Goal: Task Accomplishment & Management: Use online tool/utility

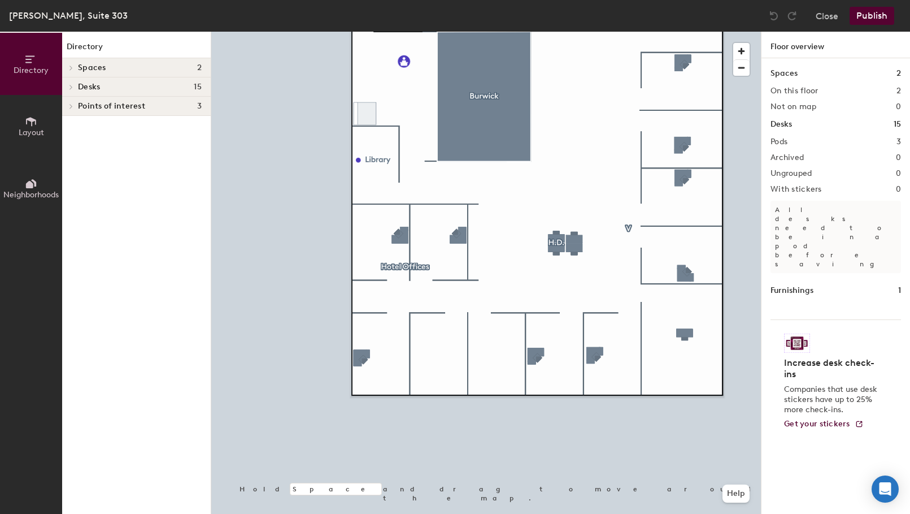
click at [70, 67] on icon at bounding box center [71, 68] width 5 height 6
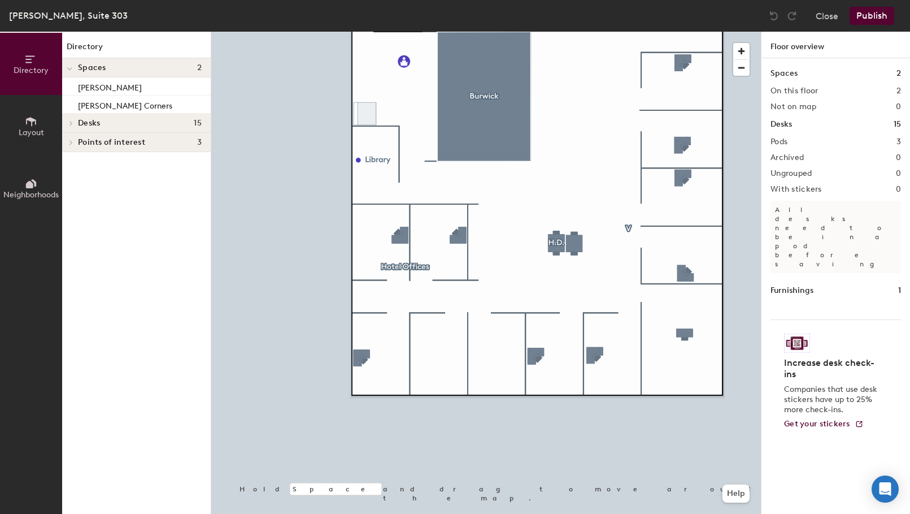
click at [73, 125] on icon at bounding box center [71, 123] width 5 height 6
click at [71, 163] on icon at bounding box center [71, 161] width 2 height 5
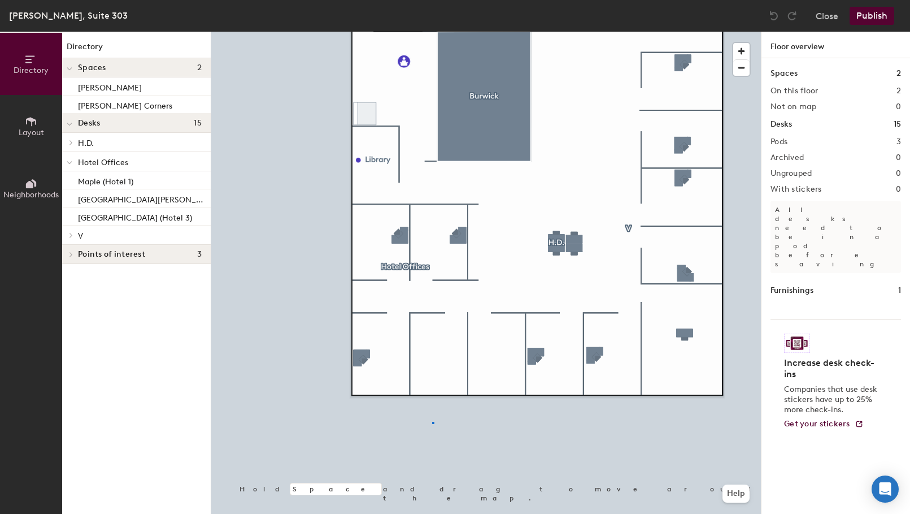
click at [432, 32] on div at bounding box center [486, 32] width 550 height 0
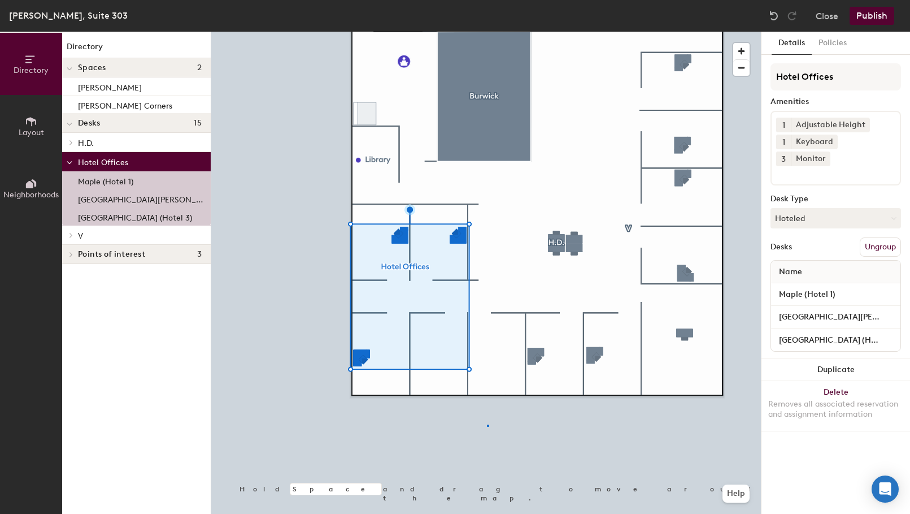
click at [487, 32] on div at bounding box center [486, 32] width 550 height 0
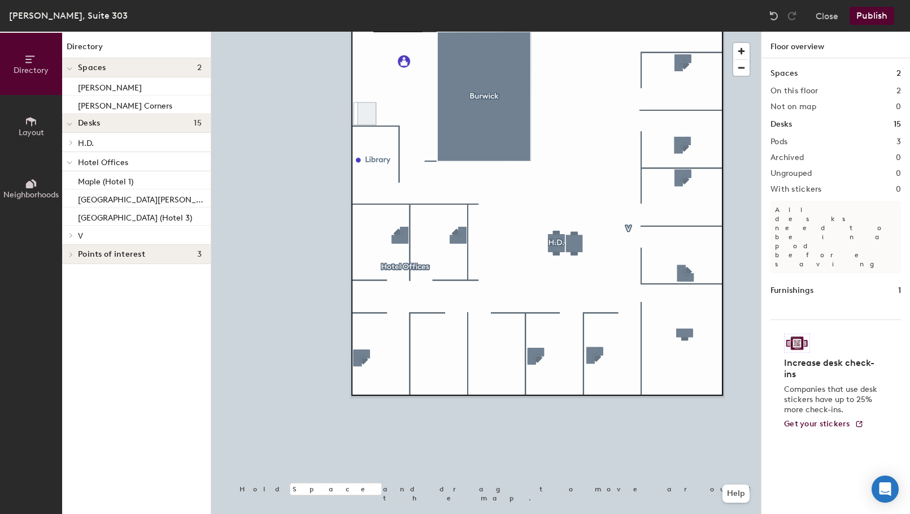
click at [73, 250] on div at bounding box center [69, 254] width 15 height 19
click at [70, 236] on icon at bounding box center [71, 235] width 5 height 6
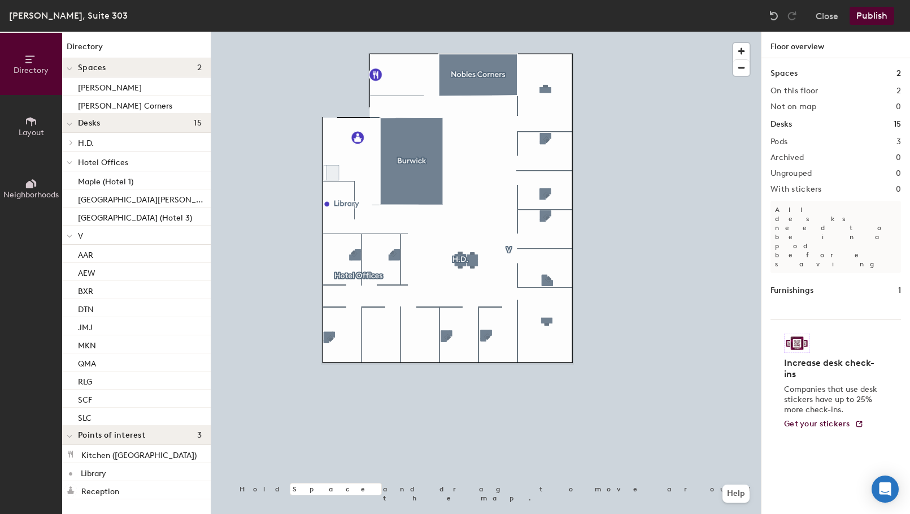
click at [35, 133] on span "Layout" at bounding box center [31, 133] width 25 height 10
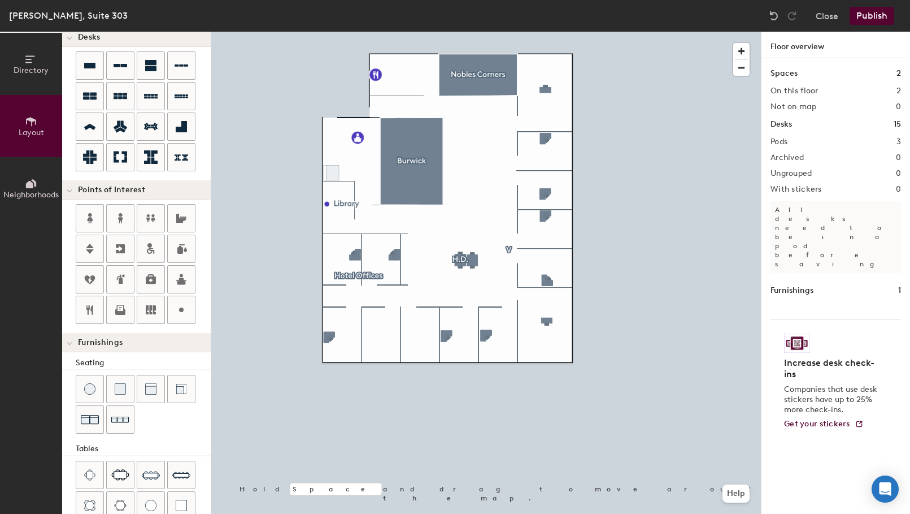
scroll to position [87, 0]
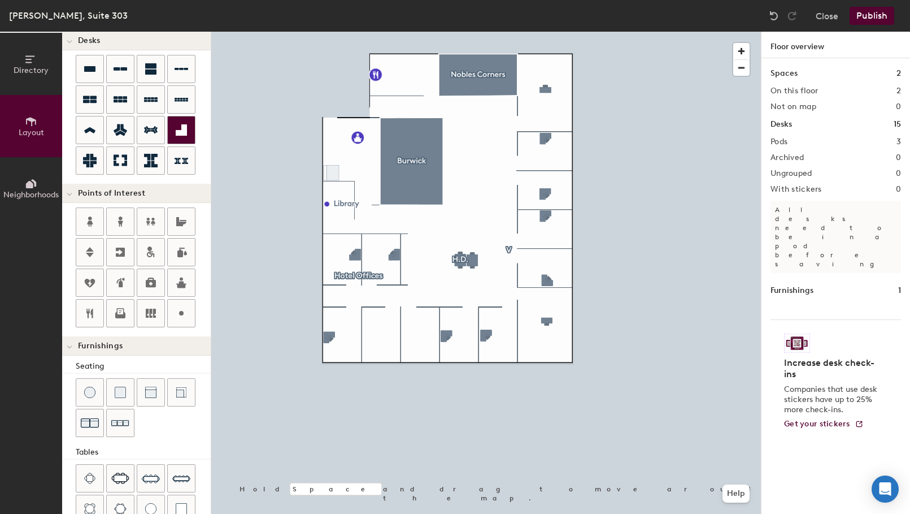
click at [184, 135] on icon at bounding box center [181, 129] width 11 height 11
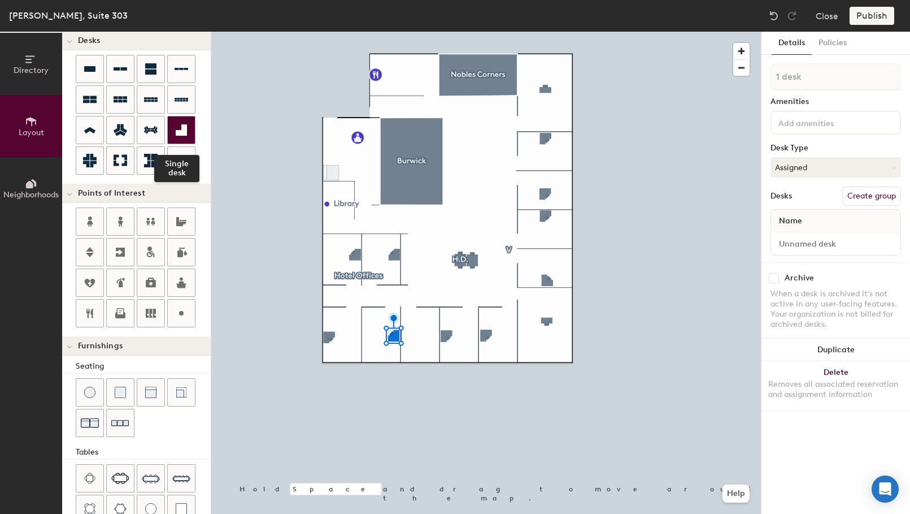
click at [174, 131] on div at bounding box center [181, 129] width 27 height 27
click at [373, 32] on div at bounding box center [486, 32] width 550 height 0
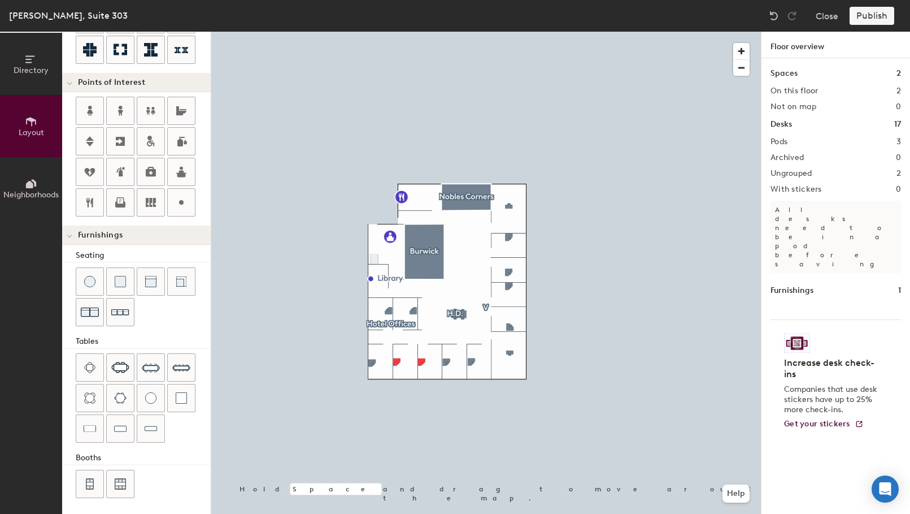
scroll to position [200, 0]
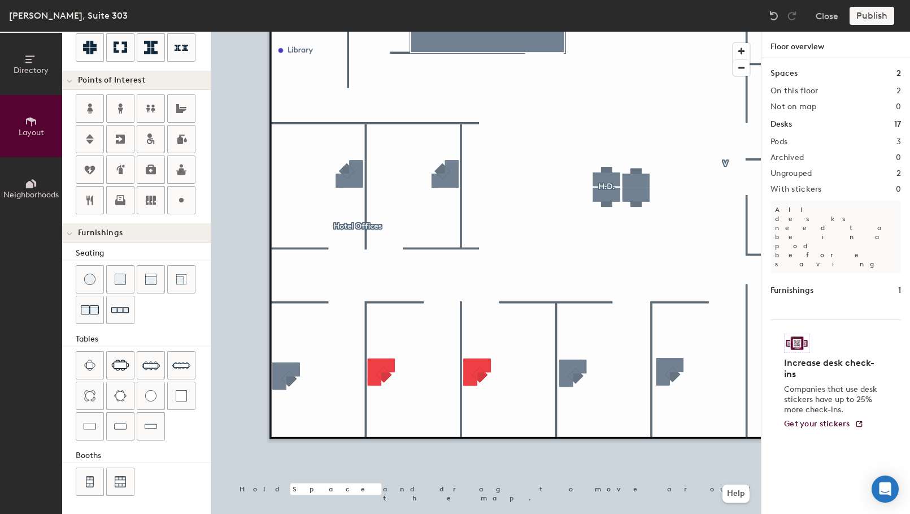
type input "100"
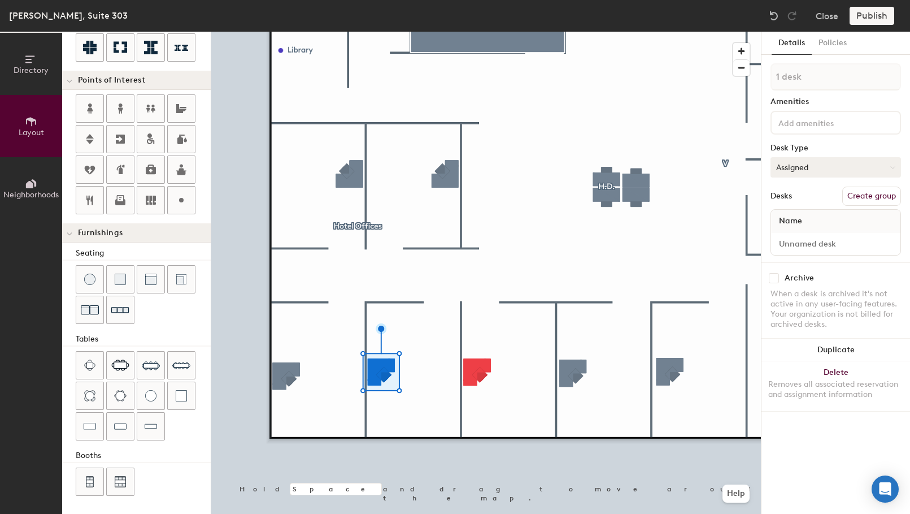
click at [889, 168] on button "Assigned" at bounding box center [836, 167] width 131 height 20
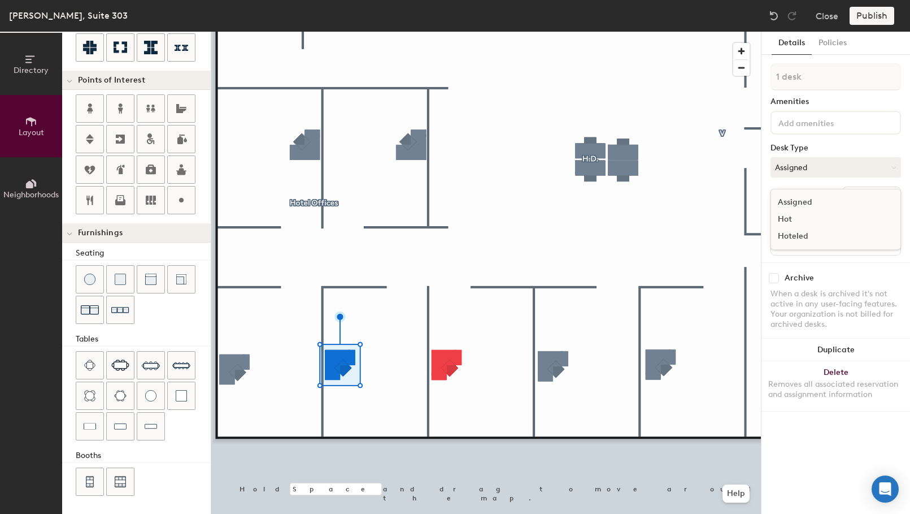
click at [798, 202] on div "Assigned" at bounding box center [827, 202] width 113 height 17
click at [801, 242] on input at bounding box center [835, 244] width 125 height 16
type input "Hotel 4"
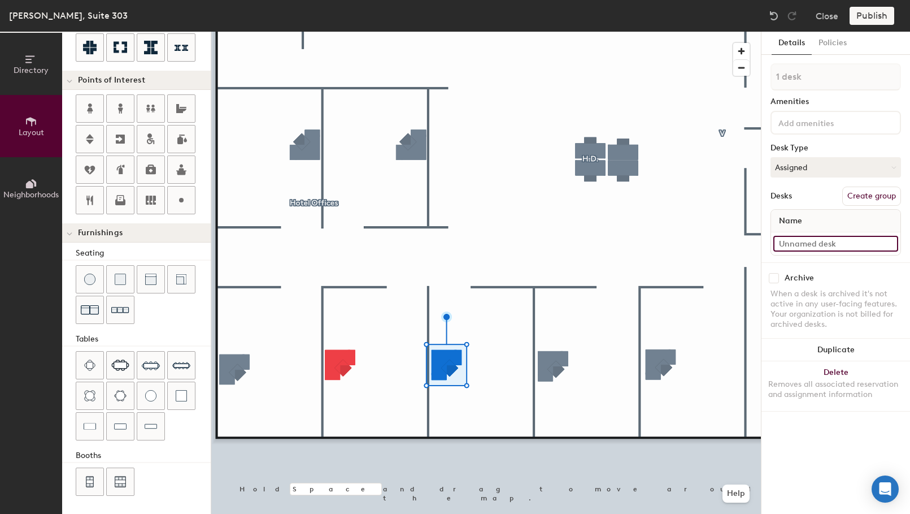
click at [810, 245] on input at bounding box center [835, 244] width 125 height 16
type input "Hotel 5"
click at [820, 166] on button "Assigned" at bounding box center [836, 167] width 131 height 20
click at [803, 236] on div "Hoteled" at bounding box center [827, 236] width 113 height 17
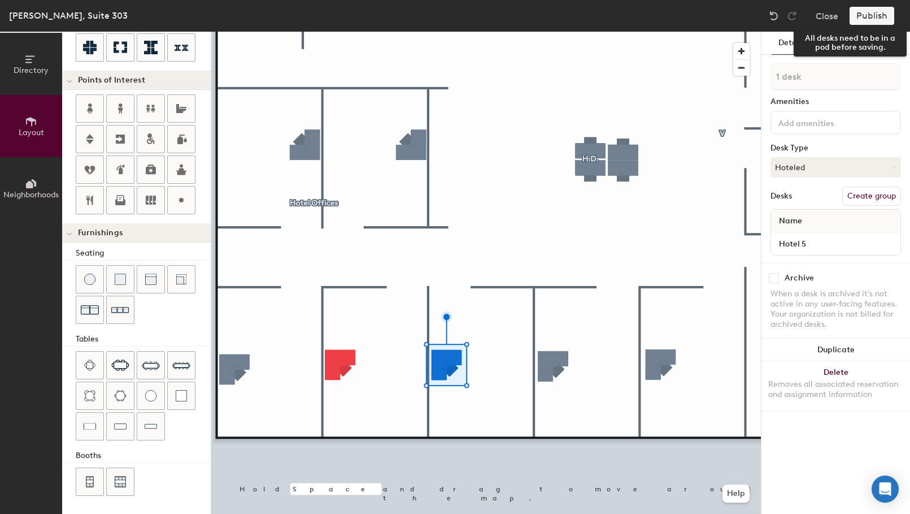
click at [876, 18] on div "Publish" at bounding box center [875, 16] width 51 height 18
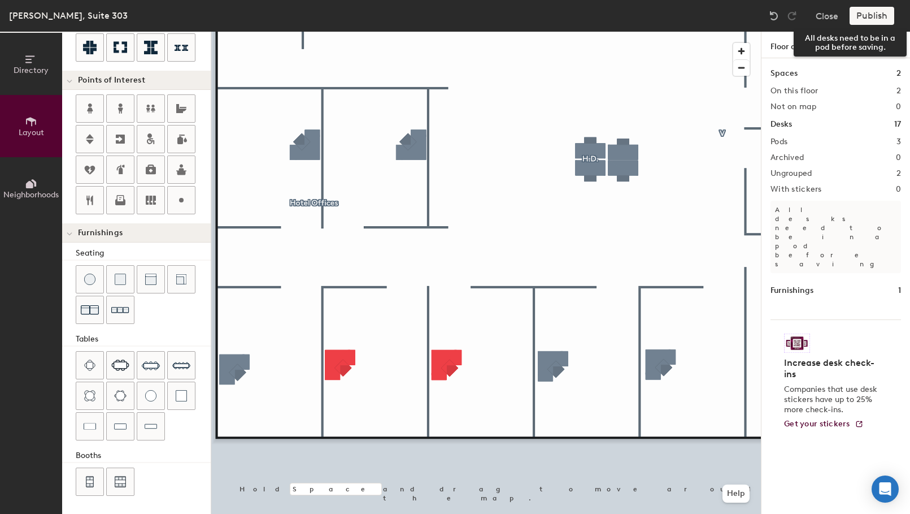
click at [879, 18] on div "Publish" at bounding box center [875, 16] width 51 height 18
type input "20"
click at [603, 32] on div at bounding box center [486, 32] width 550 height 0
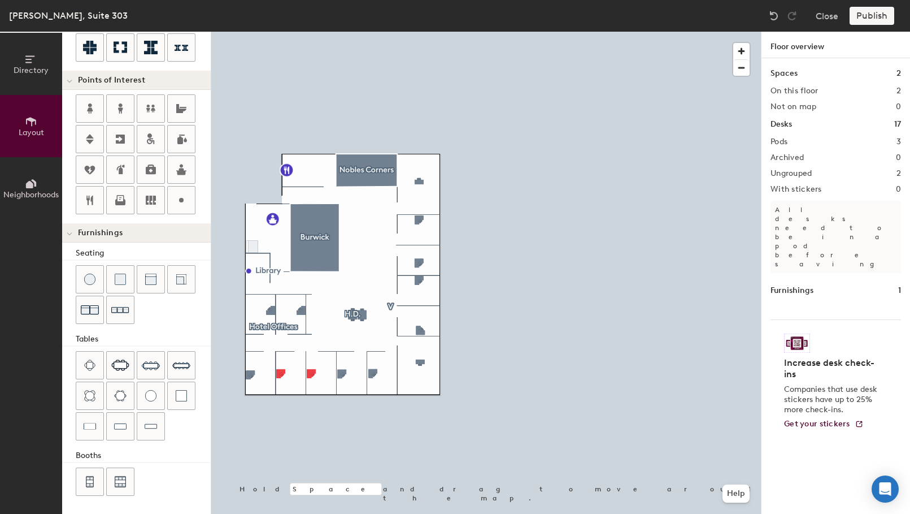
click at [29, 73] on span "Directory" at bounding box center [31, 71] width 35 height 10
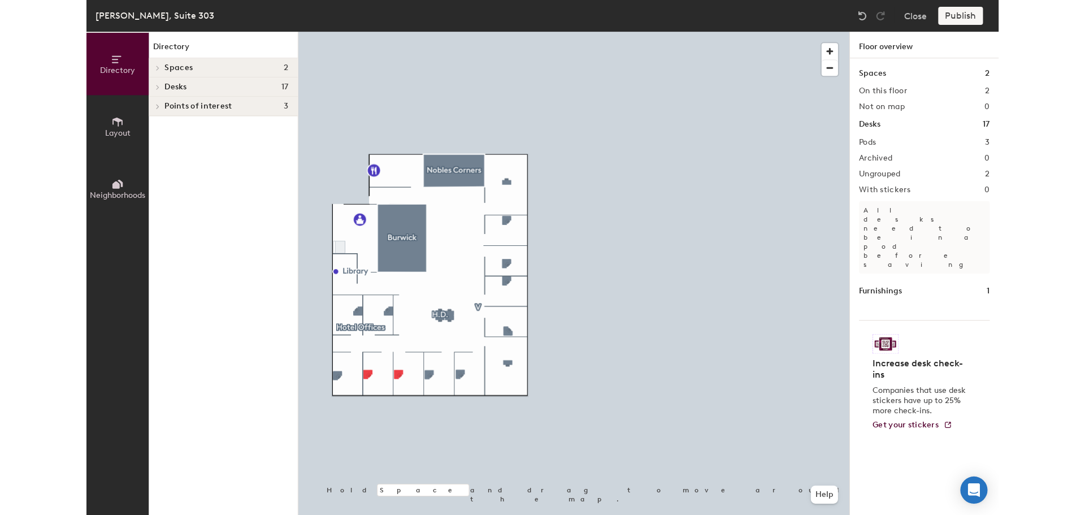
scroll to position [0, 0]
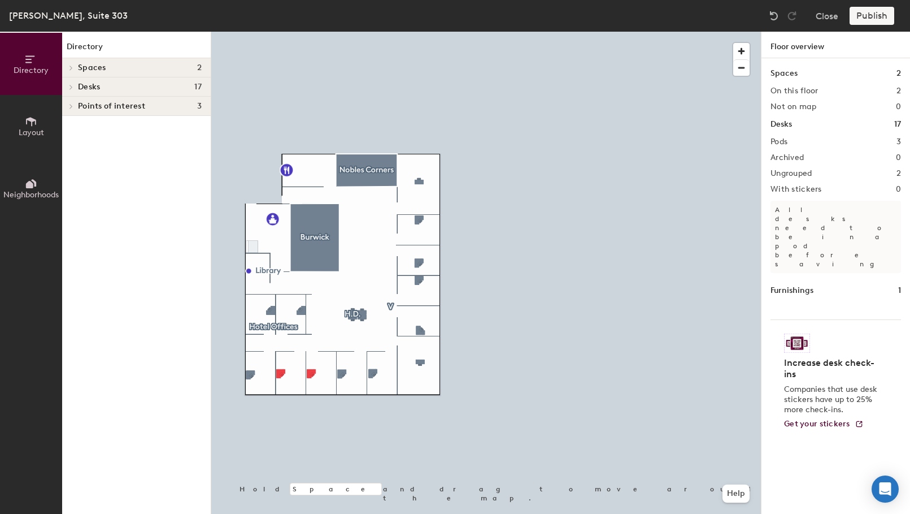
click at [69, 67] on icon at bounding box center [71, 68] width 5 height 6
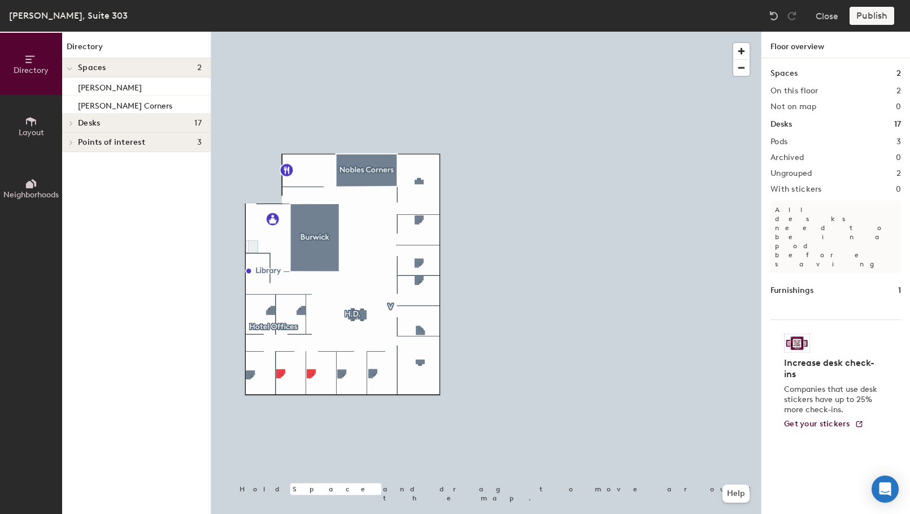
click at [69, 120] on icon at bounding box center [71, 123] width 5 height 6
click at [69, 179] on icon at bounding box center [71, 181] width 5 height 6
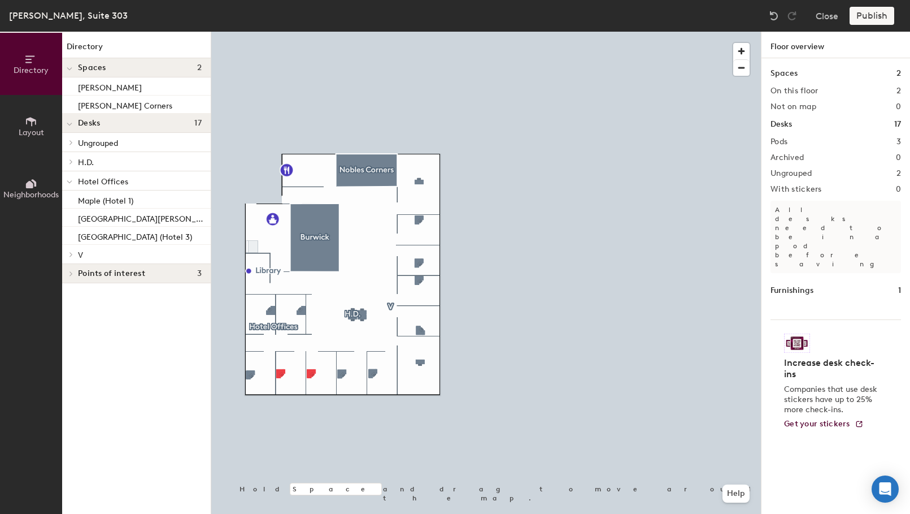
drag, startPoint x: 876, startPoint y: 20, endPoint x: 747, endPoint y: 41, distance: 129.9
click at [875, 20] on div "Publish" at bounding box center [875, 16] width 51 height 18
click at [317, 32] on div at bounding box center [486, 32] width 550 height 0
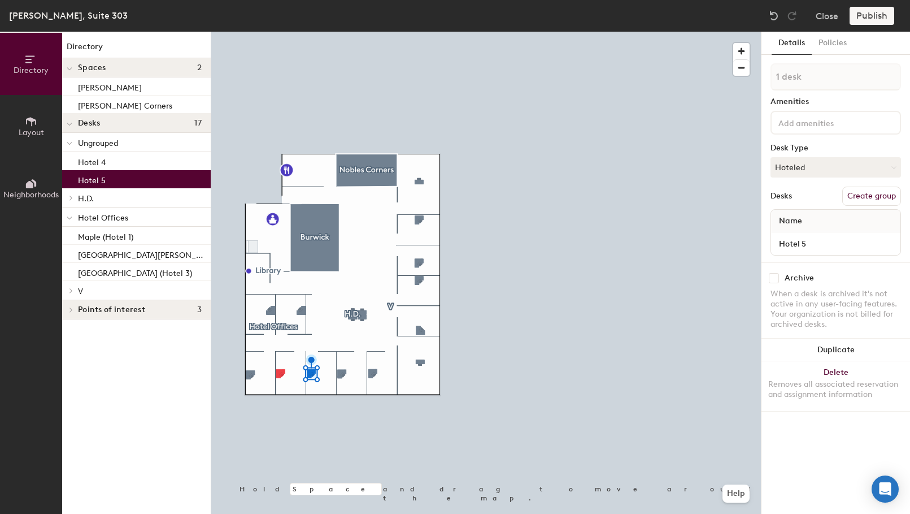
click at [864, 193] on button "Create group" at bounding box center [871, 195] width 59 height 19
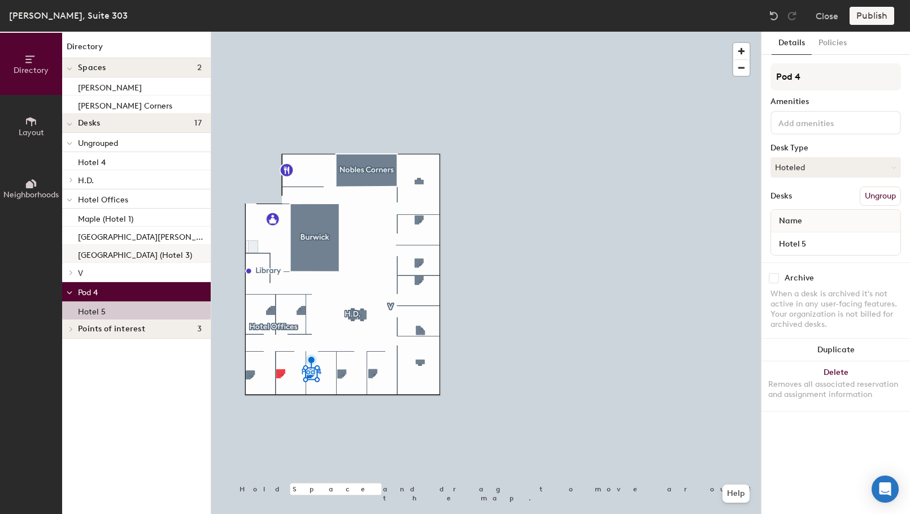
drag, startPoint x: 88, startPoint y: 308, endPoint x: 88, endPoint y: 259, distance: 48.6
click at [88, 259] on div "Ungrouped Hotel 4 H.D. Workstation 1 Workstation 2 Hotel Offices Maple (Hotel 1…" at bounding box center [136, 226] width 149 height 186
click at [823, 77] on input "Pod 4" at bounding box center [836, 76] width 131 height 27
click at [69, 292] on icon at bounding box center [70, 292] width 6 height 5
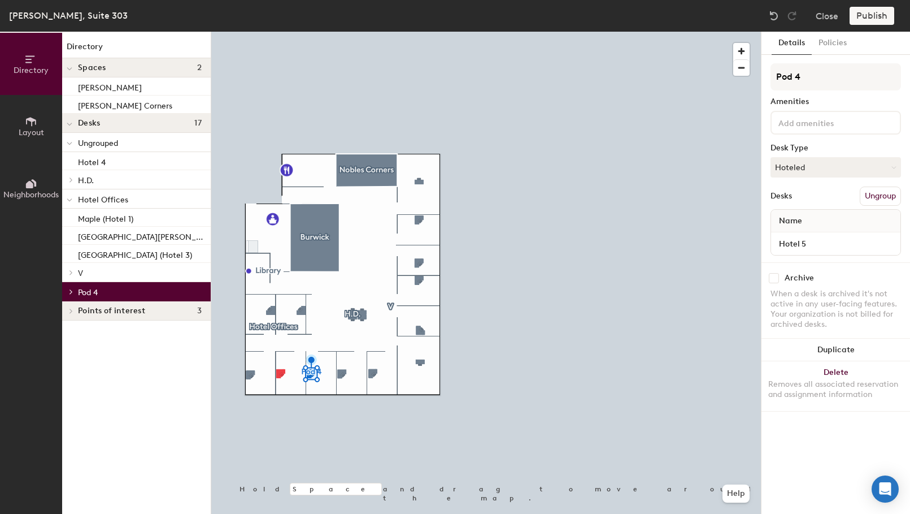
click at [69, 292] on icon at bounding box center [71, 292] width 5 height 6
click at [98, 294] on span "Pod 4" at bounding box center [88, 293] width 20 height 10
click at [91, 311] on p "Hotel 5" at bounding box center [92, 309] width 28 height 13
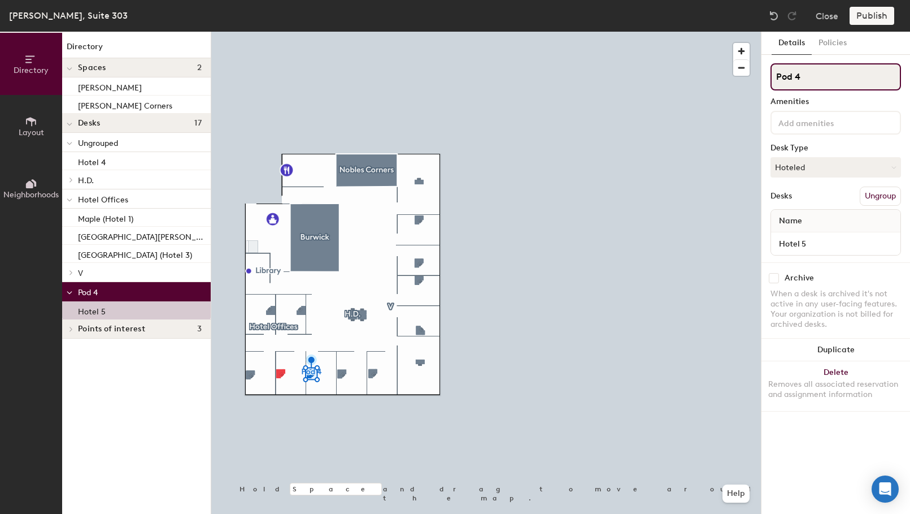
drag, startPoint x: 819, startPoint y: 81, endPoint x: 771, endPoint y: 80, distance: 48.0
click at [771, 80] on input "Pod 4" at bounding box center [836, 76] width 131 height 27
click at [108, 311] on div "Hotel 5" at bounding box center [136, 310] width 149 height 18
click at [110, 290] on p "Hotel 4" at bounding box center [140, 291] width 124 height 15
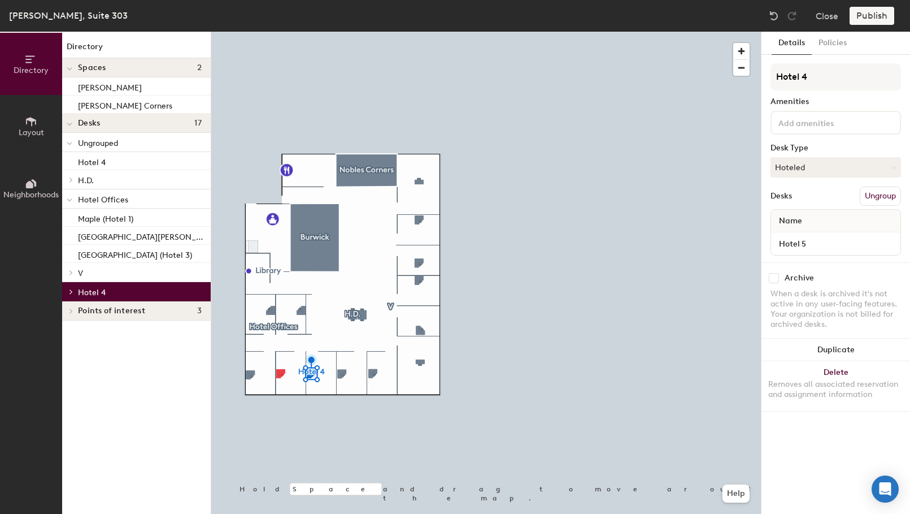
click at [71, 292] on icon at bounding box center [71, 292] width 5 height 6
click at [838, 168] on button "Hoteled" at bounding box center [836, 167] width 131 height 20
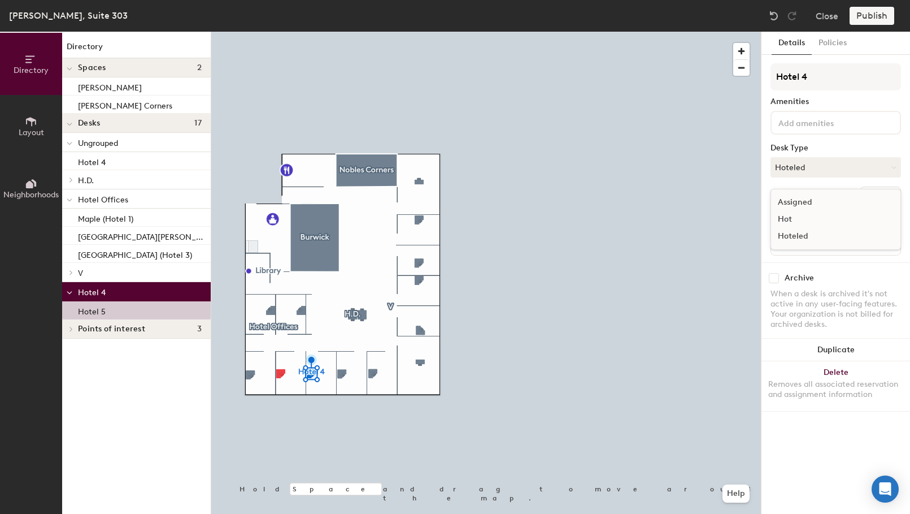
click at [805, 201] on div "Assigned" at bounding box center [827, 202] width 113 height 17
click at [890, 242] on input "Hotel 5" at bounding box center [835, 244] width 125 height 16
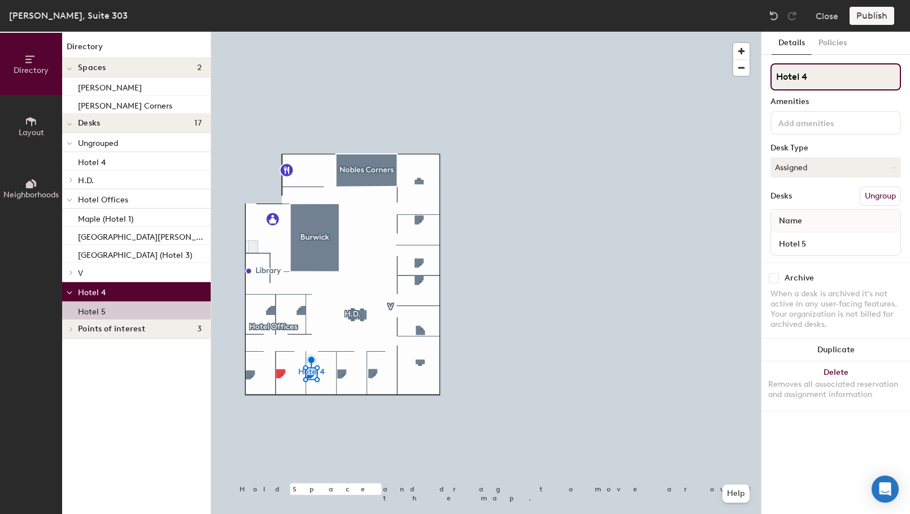
click at [820, 75] on input "Hotel 4" at bounding box center [836, 76] width 131 height 27
type input "Hotel 5"
click at [883, 169] on button "Assigned" at bounding box center [836, 167] width 131 height 20
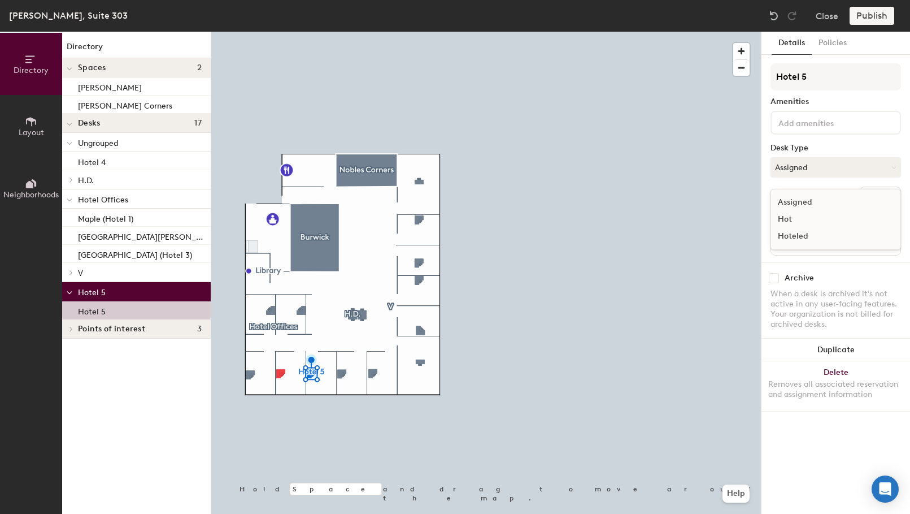
click at [807, 202] on div "Assigned" at bounding box center [827, 202] width 113 height 17
click at [896, 171] on button "Assigned" at bounding box center [836, 167] width 131 height 20
click at [793, 215] on div "Hot" at bounding box center [827, 219] width 113 height 17
click at [891, 166] on icon at bounding box center [892, 167] width 5 height 5
click at [812, 232] on div "Hoteled" at bounding box center [827, 236] width 113 height 17
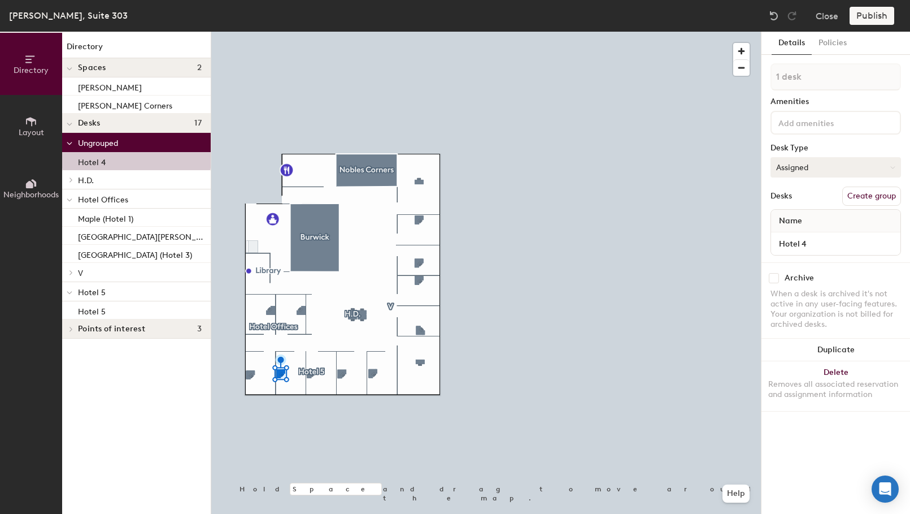
click at [817, 169] on button "Assigned" at bounding box center [836, 167] width 131 height 20
click at [796, 232] on div "Hoteled" at bounding box center [827, 236] width 113 height 17
click at [859, 193] on button "Create group" at bounding box center [871, 195] width 59 height 19
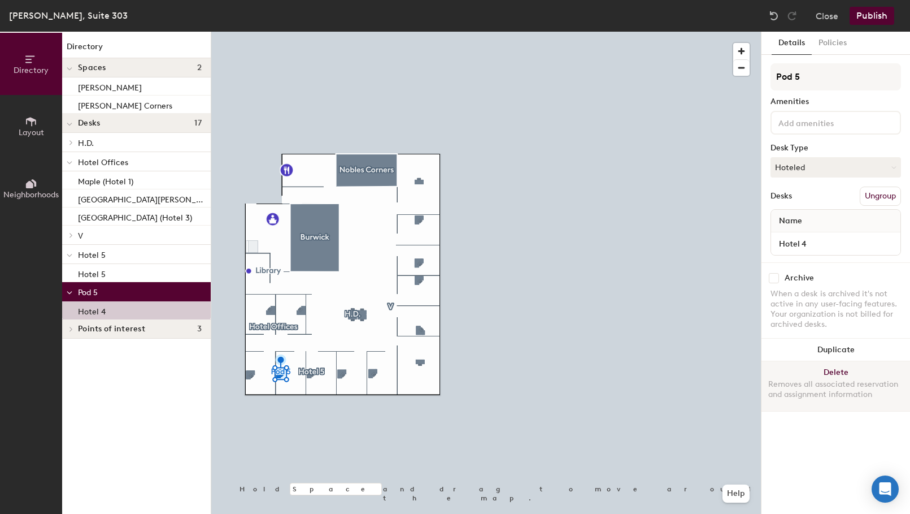
click at [844, 370] on button "Delete Removes all associated reservation and assignment information" at bounding box center [836, 386] width 149 height 50
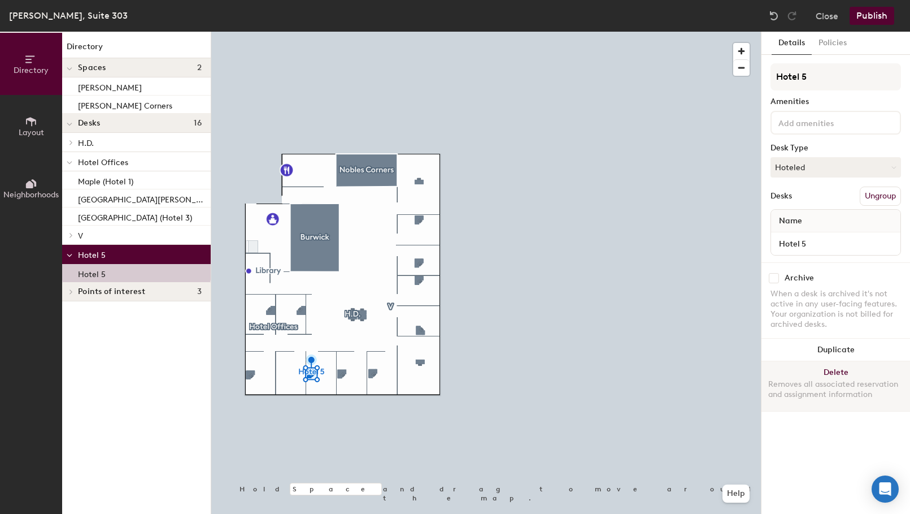
click at [844, 372] on button "Delete Removes all associated reservation and assignment information" at bounding box center [836, 386] width 149 height 50
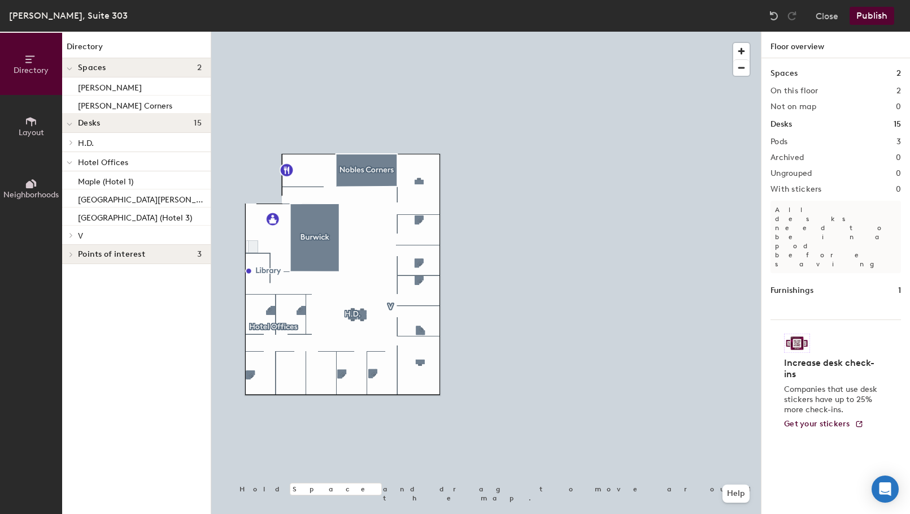
click at [276, 32] on div at bounding box center [486, 32] width 550 height 0
click at [67, 160] on icon at bounding box center [70, 162] width 6 height 5
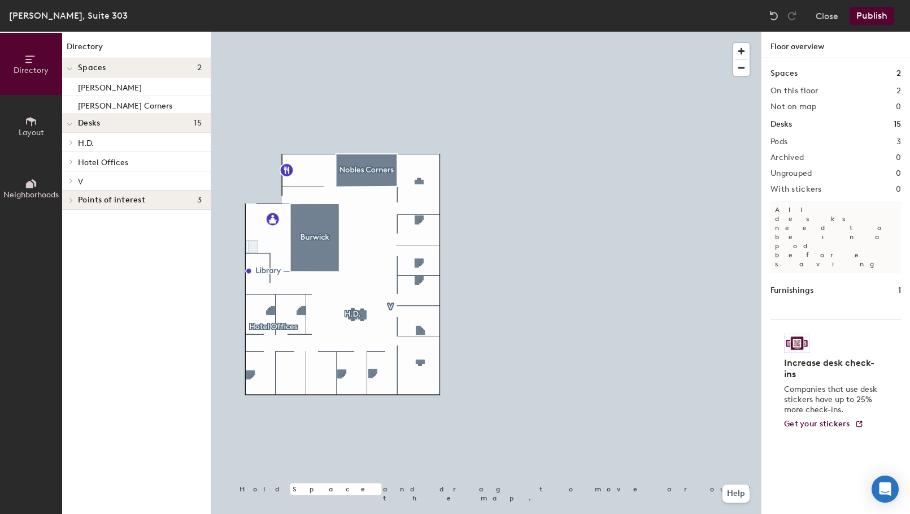
click at [67, 160] on span at bounding box center [71, 162] width 10 height 6
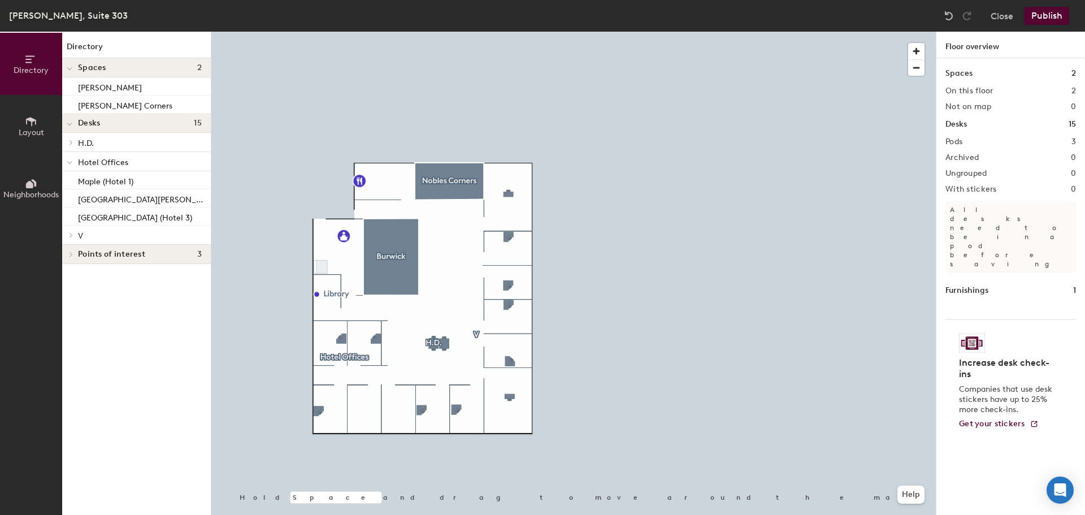
click at [264, 32] on div at bounding box center [573, 32] width 724 height 0
click at [365, 32] on div at bounding box center [573, 32] width 724 height 0
click at [69, 161] on icon at bounding box center [70, 162] width 6 height 5
click at [69, 161] on icon at bounding box center [71, 162] width 5 height 6
click at [101, 160] on span "Hotel Offices" at bounding box center [103, 163] width 50 height 10
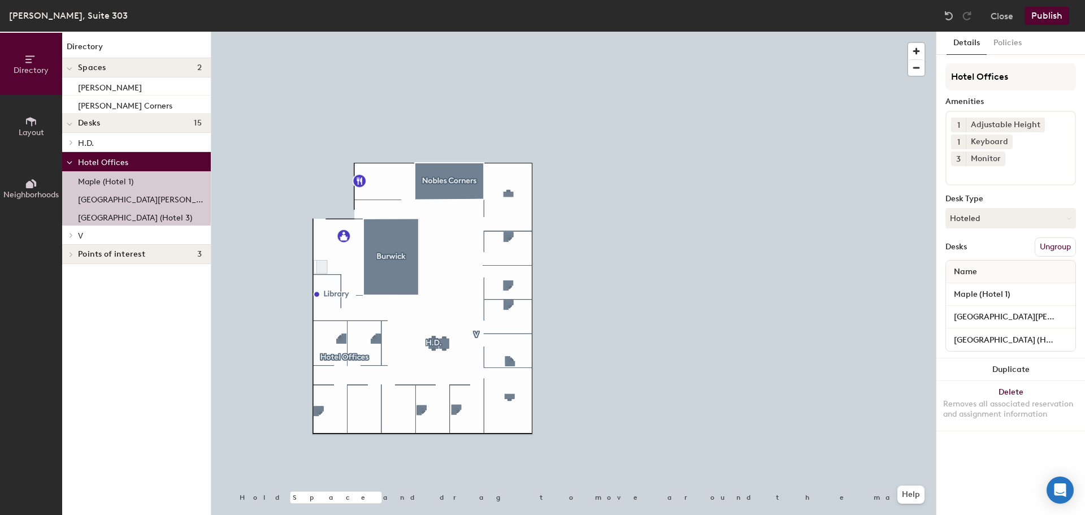
click at [98, 162] on span "Hotel Offices" at bounding box center [103, 163] width 50 height 10
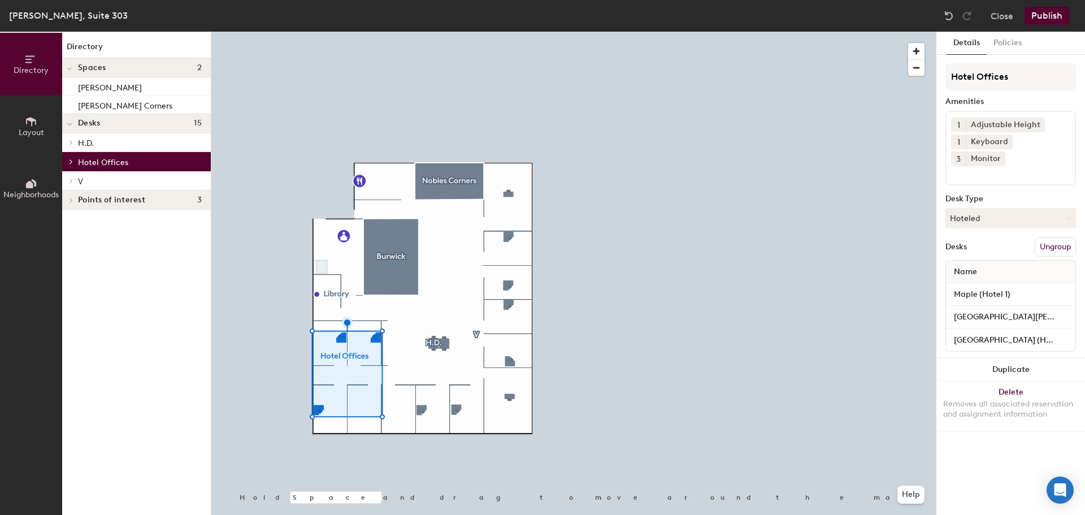
click at [71, 158] on div at bounding box center [69, 161] width 15 height 19
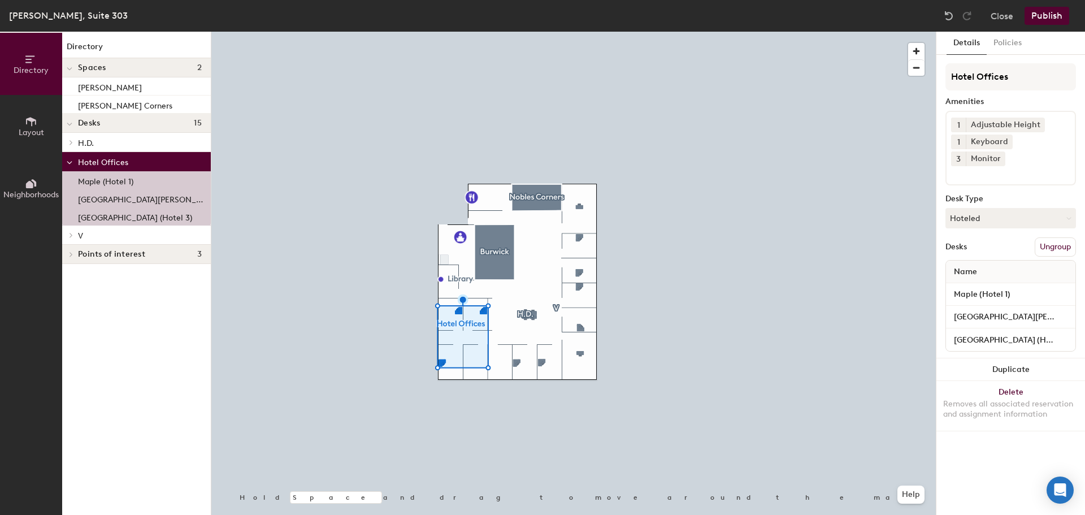
click at [33, 127] on icon at bounding box center [31, 121] width 12 height 12
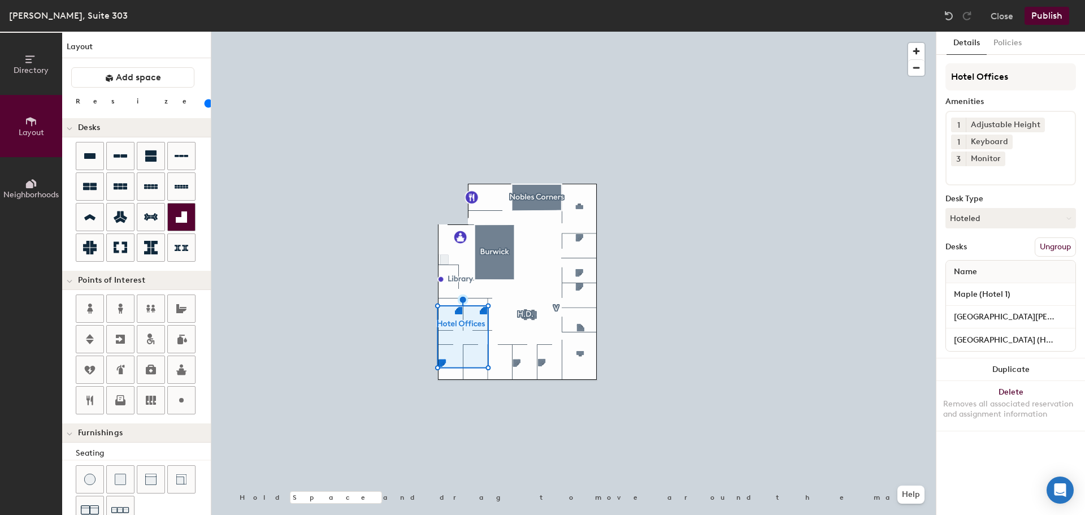
click at [176, 217] on icon at bounding box center [181, 216] width 11 height 11
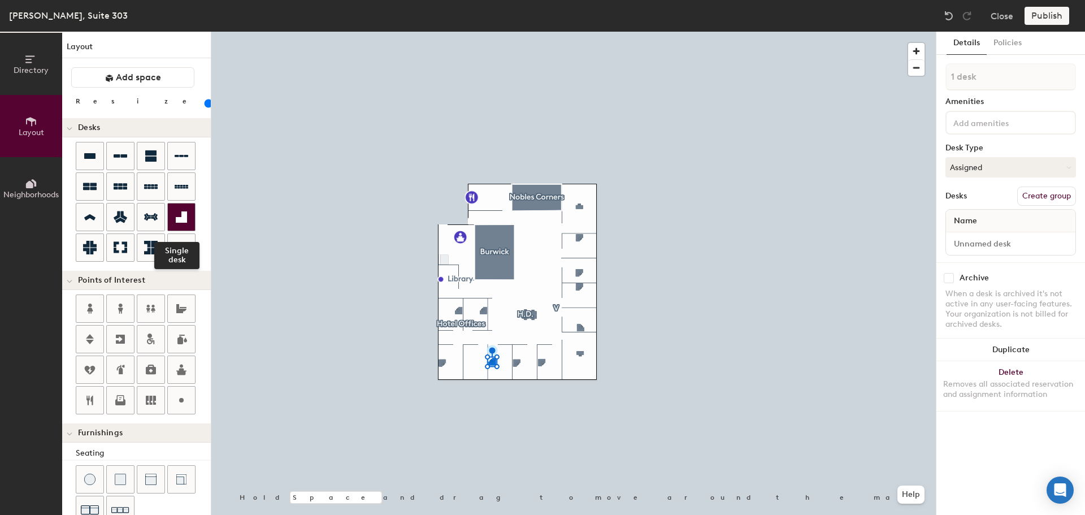
click at [186, 218] on icon at bounding box center [181, 216] width 11 height 11
click at [910, 227] on div "Name" at bounding box center [1010, 221] width 129 height 23
click at [910, 165] on button "Assigned" at bounding box center [1010, 167] width 131 height 20
click at [910, 232] on div "Hoteled" at bounding box center [1002, 236] width 113 height 17
click at [910, 227] on div "Name" at bounding box center [1010, 221] width 129 height 23
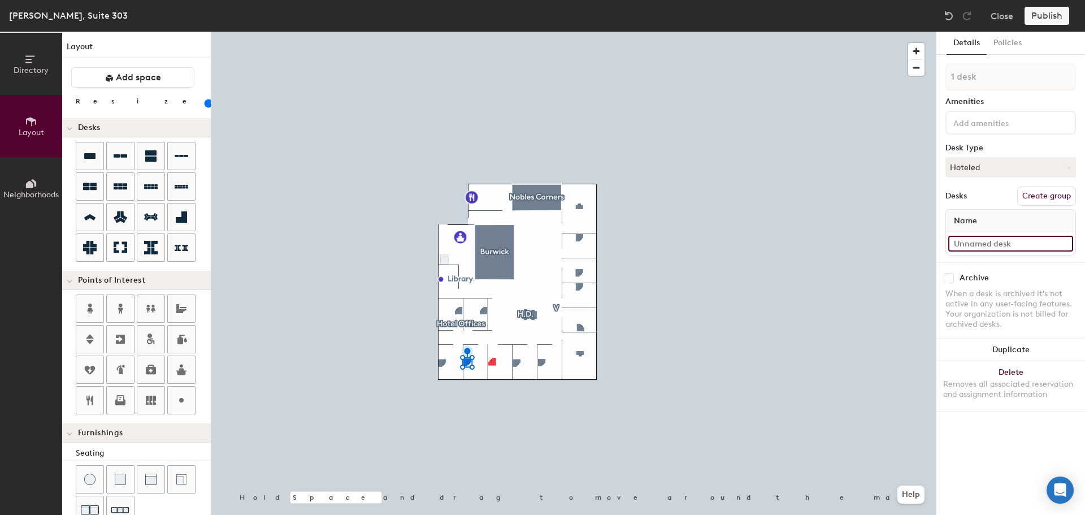
click at [910, 244] on input at bounding box center [1010, 244] width 125 height 16
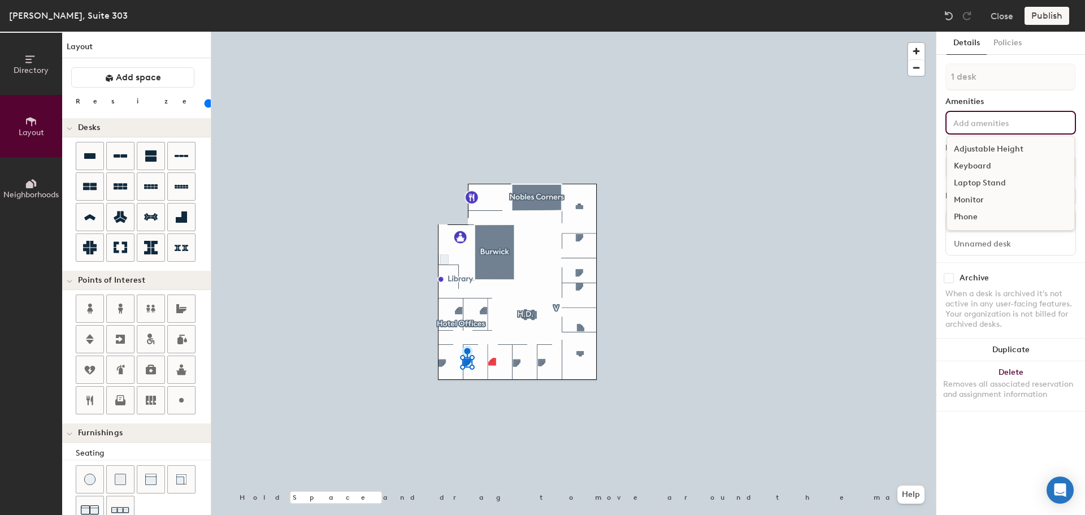
click at [910, 116] on input at bounding box center [1002, 122] width 102 height 14
click at [910, 144] on div "Adjustable Height" at bounding box center [1010, 149] width 127 height 17
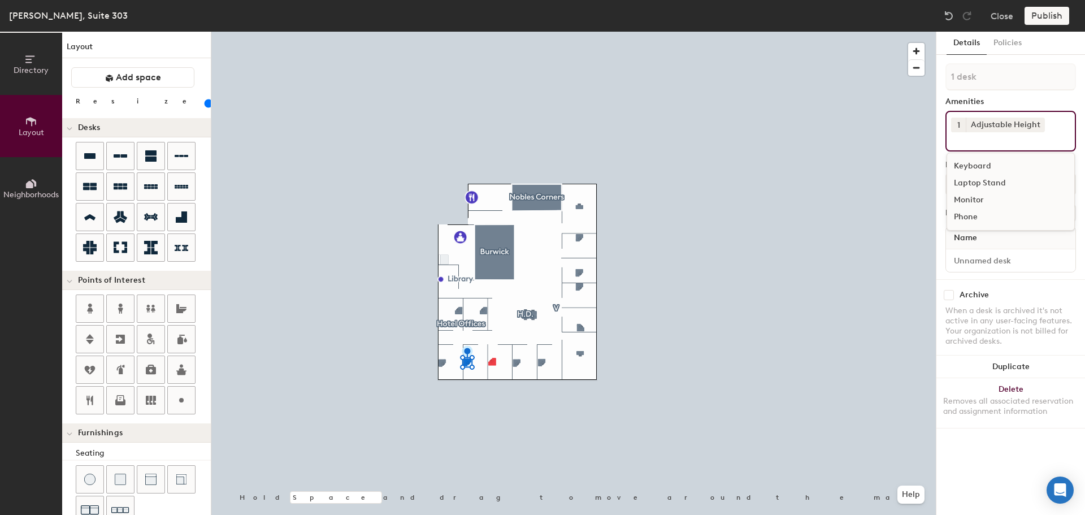
click at [910, 139] on input at bounding box center [1002, 139] width 102 height 14
click at [910, 160] on div "Keyboard" at bounding box center [1010, 166] width 127 height 17
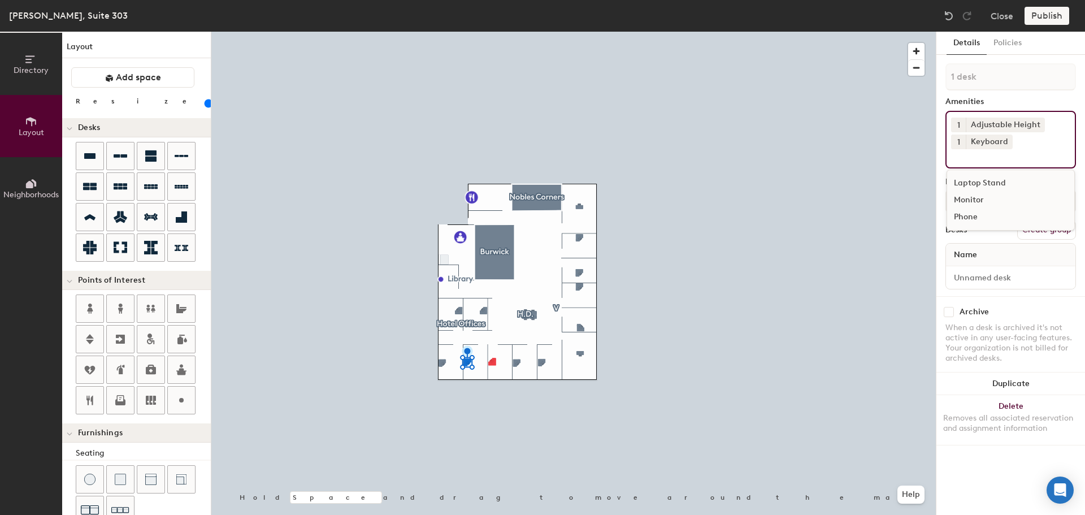
click at [910, 198] on div "Monitor" at bounding box center [1010, 200] width 127 height 17
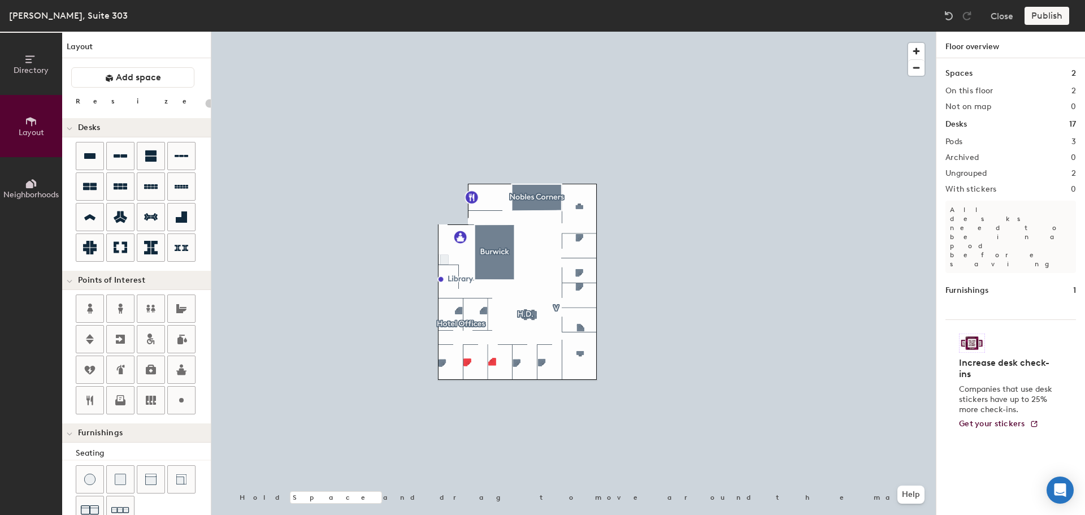
type input "20"
click at [910, 125] on h1 "Desks" at bounding box center [955, 124] width 21 height 12
click at [910, 127] on h1 "Desks" at bounding box center [955, 124] width 21 height 12
click at [910, 125] on h1 "Desks" at bounding box center [955, 124] width 21 height 12
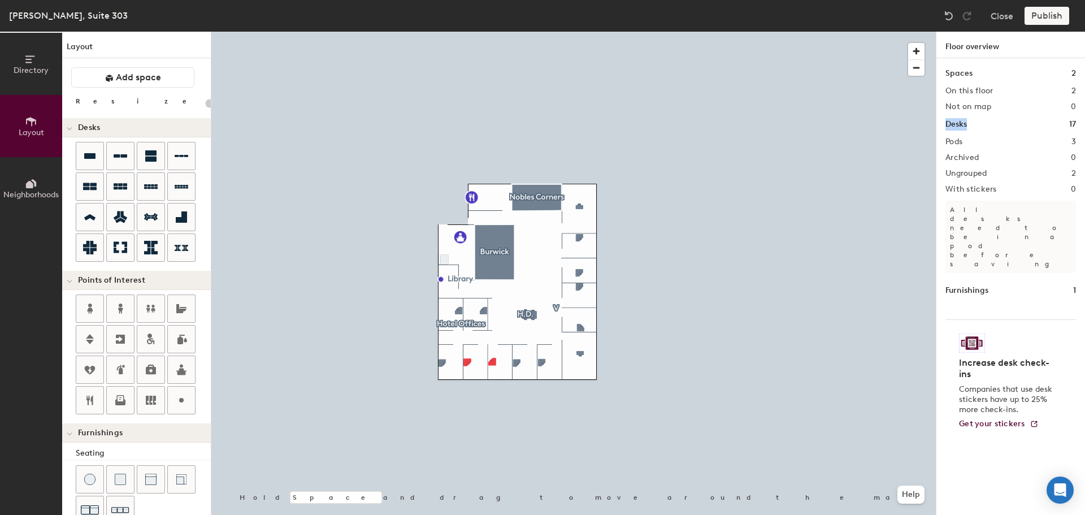
click at [44, 75] on span "Directory" at bounding box center [31, 71] width 35 height 10
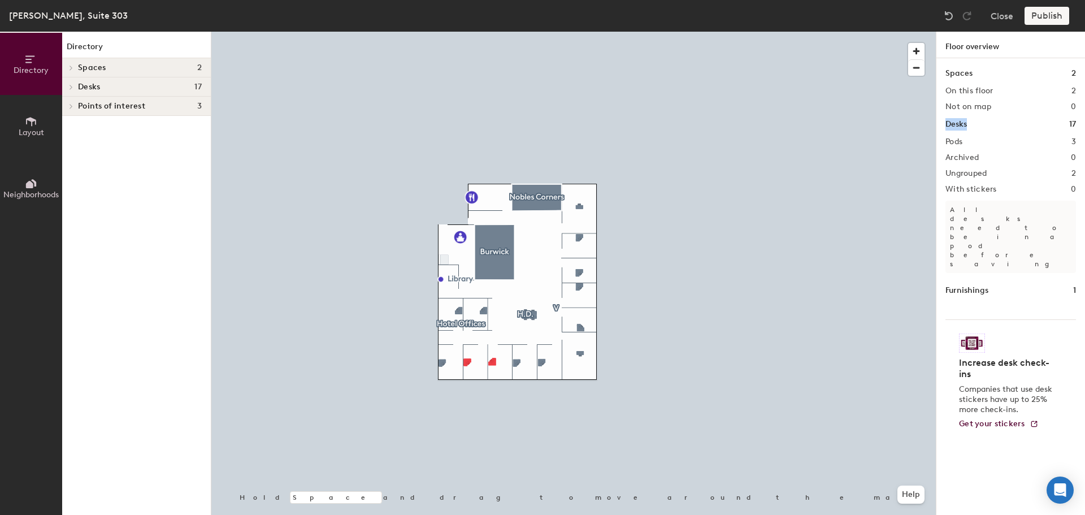
click at [77, 85] on div "Desks 17" at bounding box center [136, 86] width 149 height 19
click at [75, 105] on span at bounding box center [71, 106] width 10 height 6
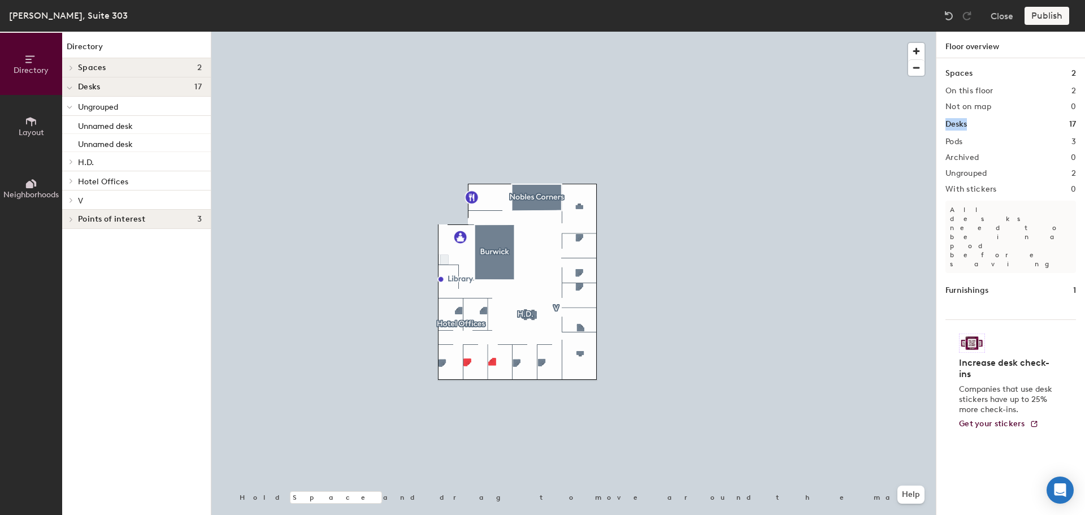
click at [73, 177] on div at bounding box center [69, 180] width 15 height 19
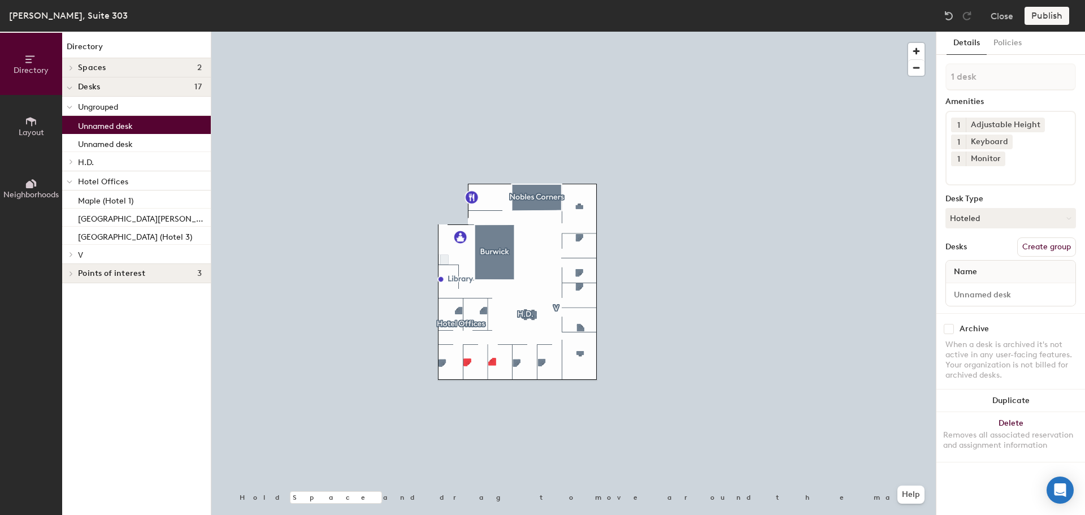
click at [119, 127] on p "Unnamed desk" at bounding box center [105, 124] width 55 height 13
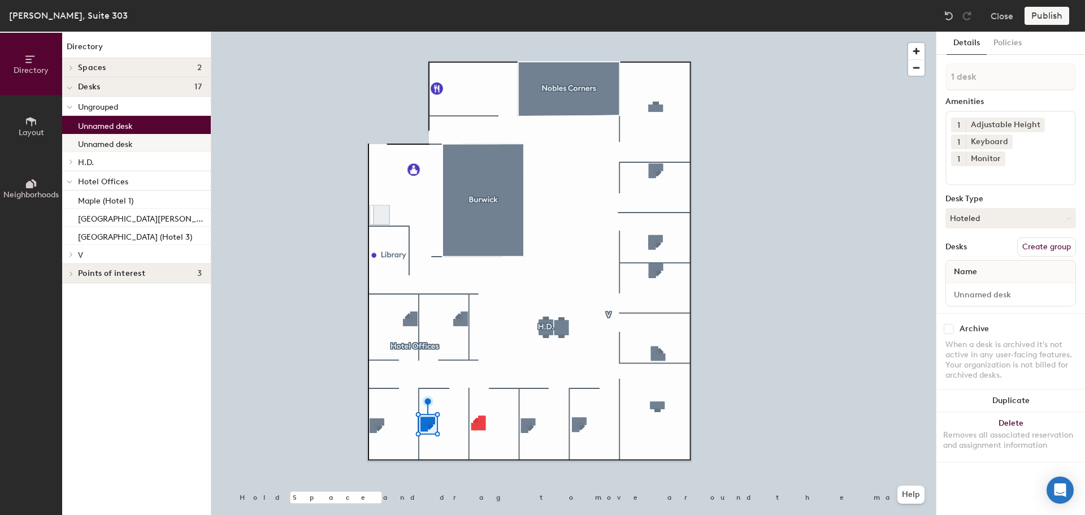
drag, startPoint x: 90, startPoint y: 123, endPoint x: 98, endPoint y: 138, distance: 16.4
click at [97, 205] on div "Ungrouped Unnamed desk Unnamed desk H.D. Workstation 1 Workstation 2 Hotel Offi…" at bounding box center [136, 180] width 149 height 167
drag, startPoint x: 99, startPoint y: 125, endPoint x: 93, endPoint y: 229, distance: 103.6
click at [93, 229] on div "Ungrouped Unnamed desk Unnamed desk H.D. Workstation 1 Workstation 2 Hotel Offi…" at bounding box center [136, 180] width 149 height 167
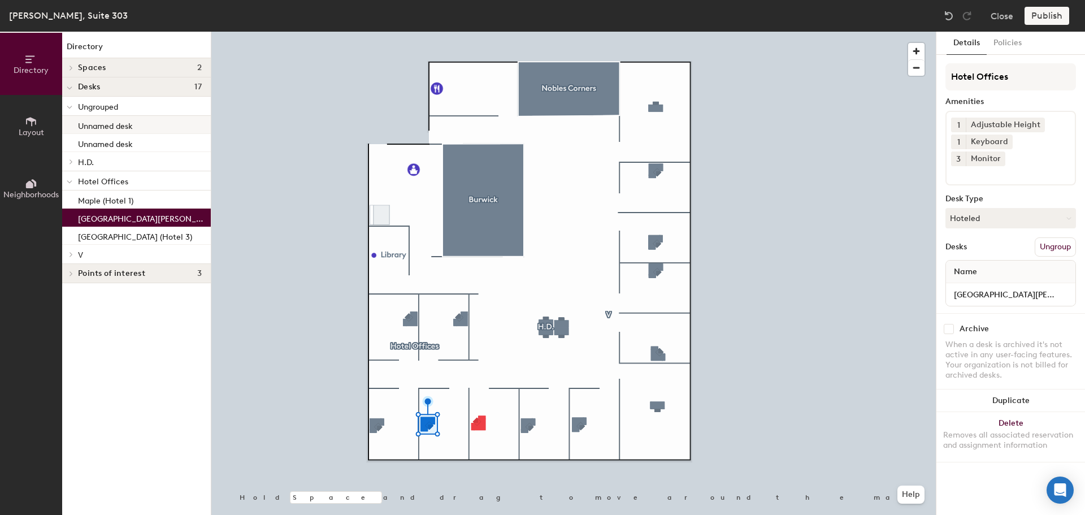
drag, startPoint x: 99, startPoint y: 216, endPoint x: 102, endPoint y: 129, distance: 87.6
click at [102, 129] on div "Ungrouped Unnamed desk Unnamed desk H.D. Workstation 1 Workstation 2 Hotel Offi…" at bounding box center [136, 180] width 149 height 167
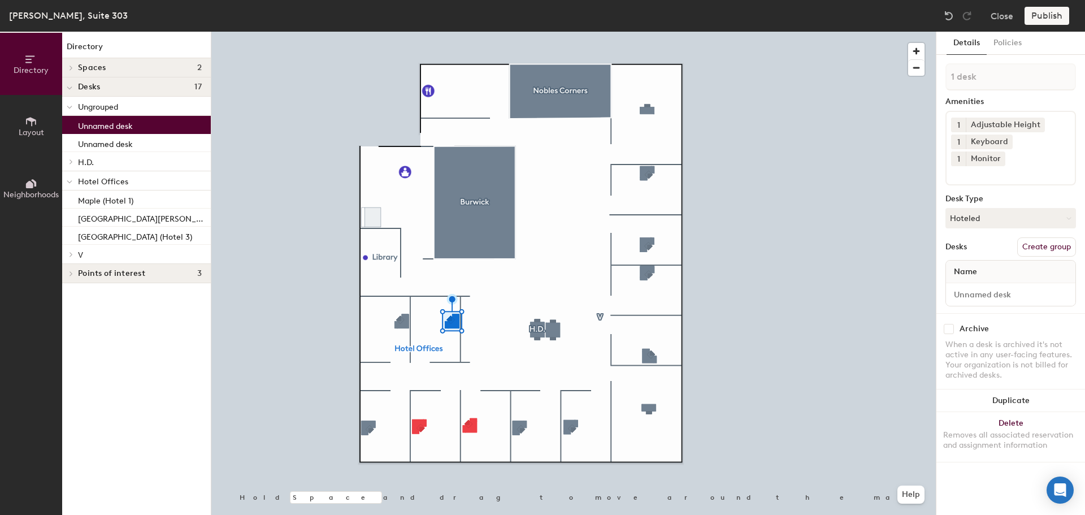
click at [127, 127] on p "Unnamed desk" at bounding box center [105, 124] width 55 height 13
click at [910, 151] on div "Monitor" at bounding box center [986, 158] width 40 height 15
click at [910, 153] on span "1" at bounding box center [958, 159] width 3 height 12
click at [910, 181] on div "3" at bounding box center [958, 188] width 15 height 15
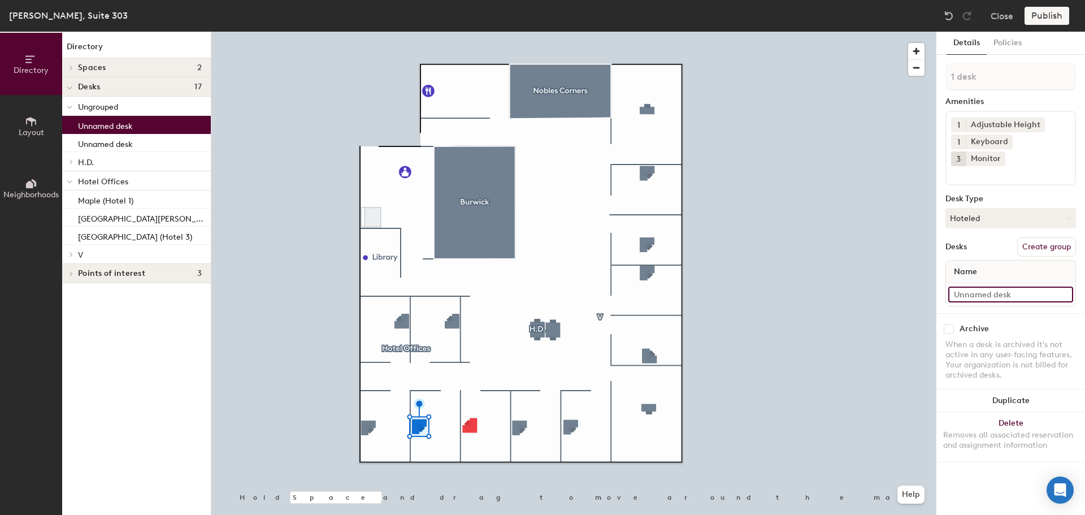
click at [910, 286] on input at bounding box center [1010, 294] width 125 height 16
type input "Hotel 4"
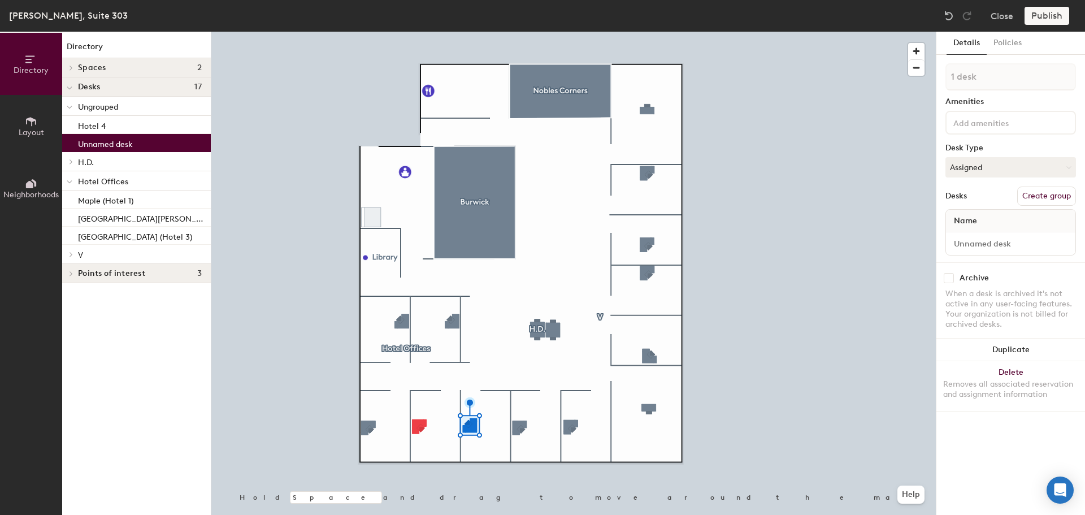
click at [910, 119] on input at bounding box center [1002, 122] width 102 height 14
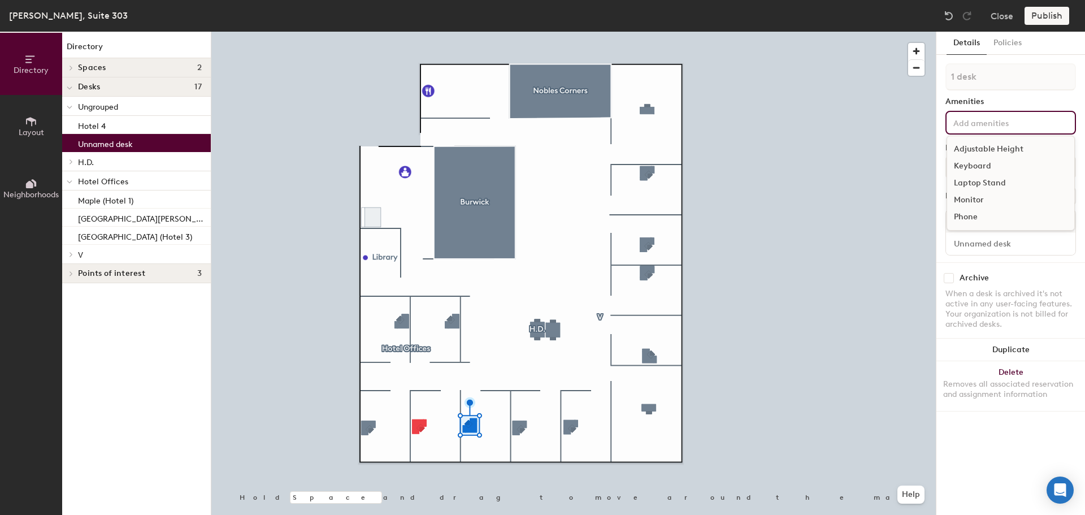
click at [910, 167] on div "Keyboard" at bounding box center [1010, 166] width 127 height 17
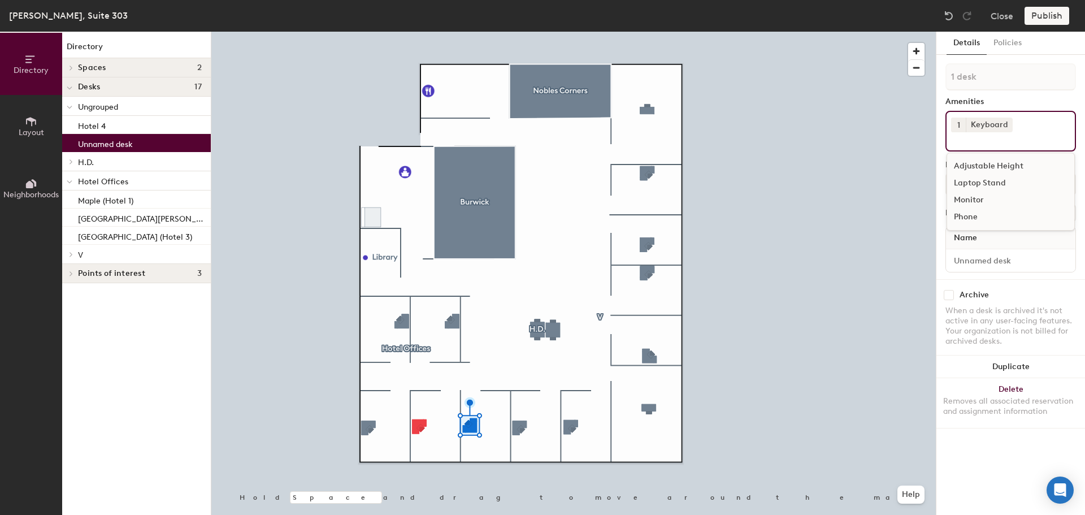
click at [910, 194] on div "Monitor" at bounding box center [1010, 200] width 127 height 17
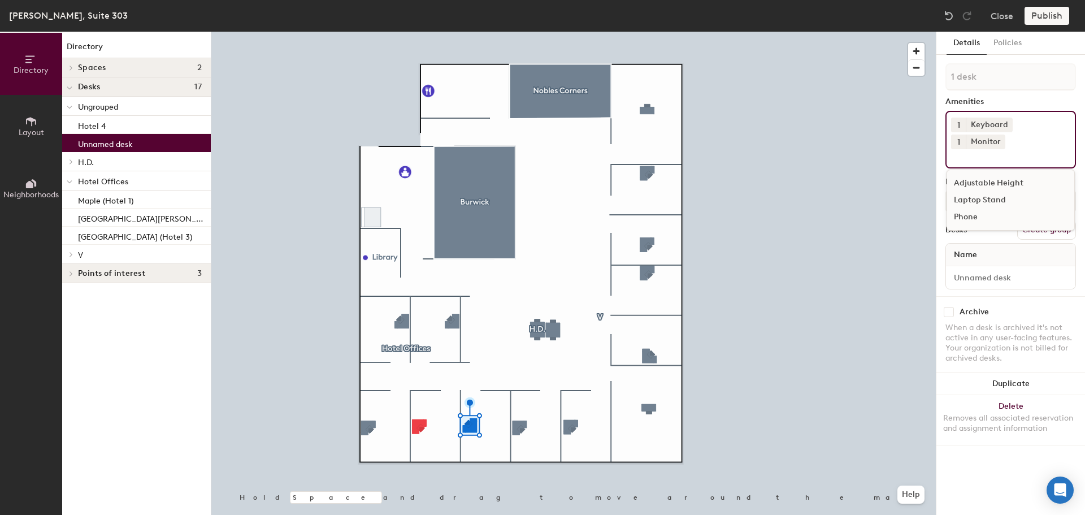
click at [910, 175] on div "Adjustable Height" at bounding box center [1010, 183] width 127 height 17
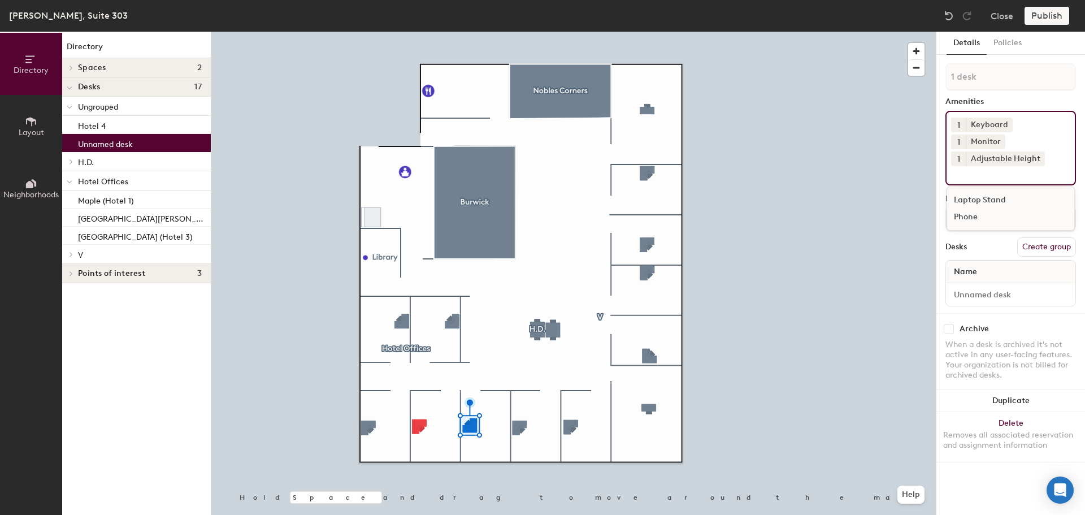
click at [910, 136] on span "1" at bounding box center [958, 142] width 3 height 12
click at [910, 164] on div "3" at bounding box center [958, 171] width 15 height 15
click at [910, 286] on input at bounding box center [1010, 294] width 125 height 16
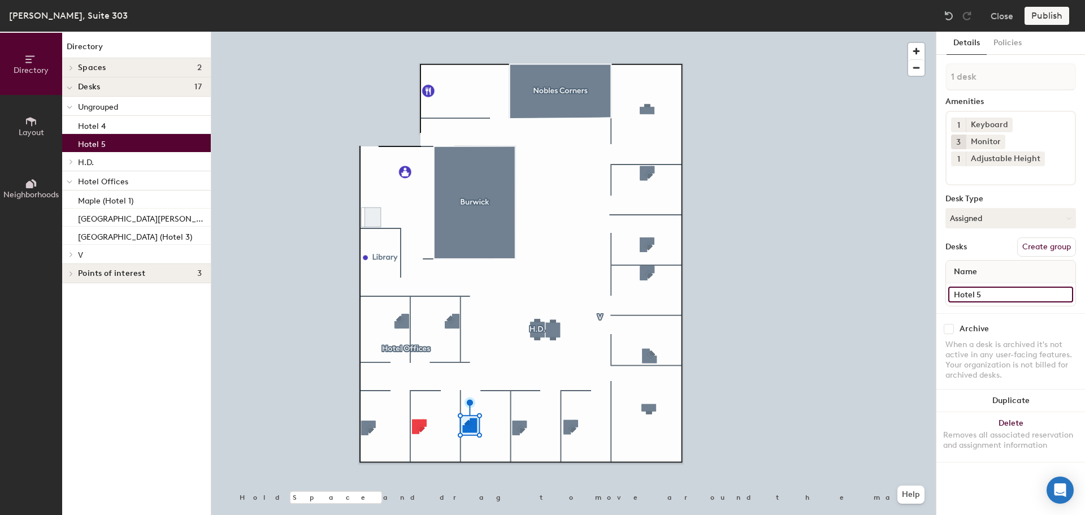
type input "Hotel 5"
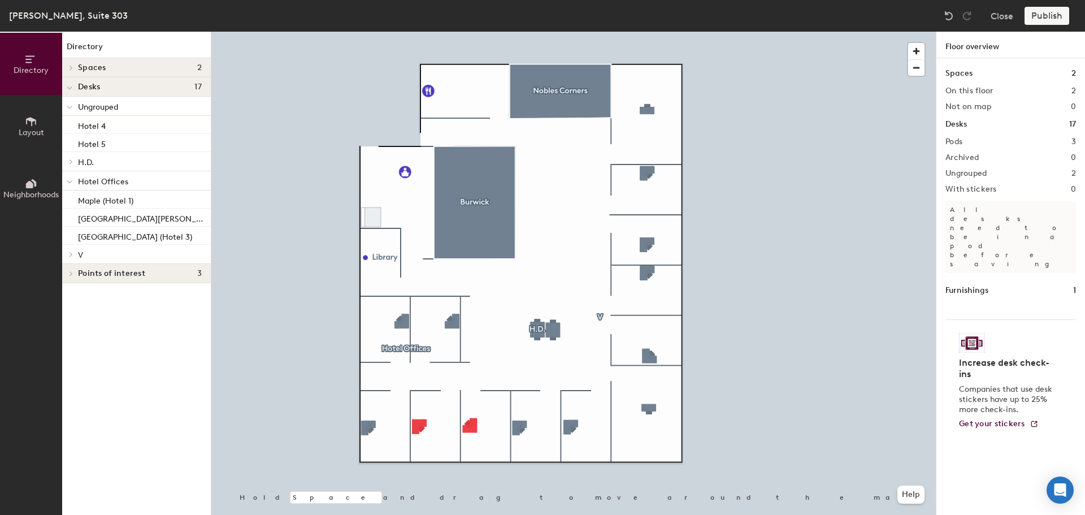
click at [910, 15] on div "Publish" at bounding box center [1049, 16] width 51 height 18
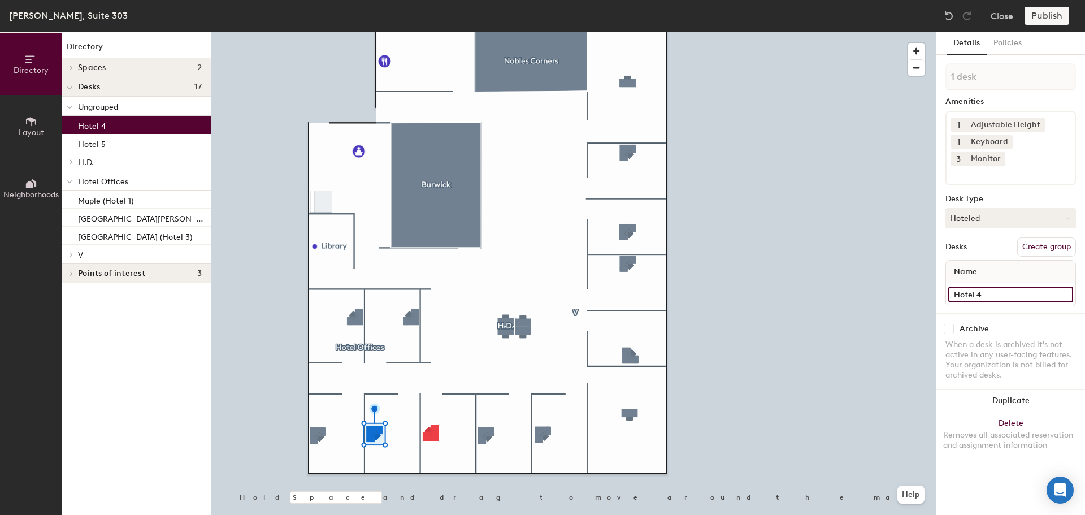
click at [910, 286] on input "Hotel 4" at bounding box center [1010, 294] width 125 height 16
click at [910, 237] on button "Create group" at bounding box center [1046, 246] width 59 height 19
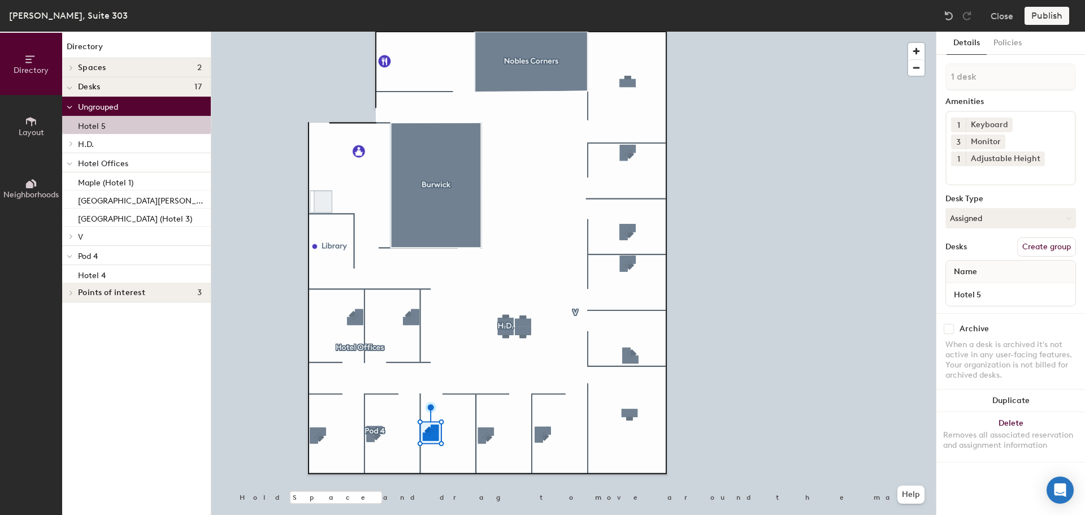
click at [910, 237] on button "Create group" at bounding box center [1046, 246] width 59 height 19
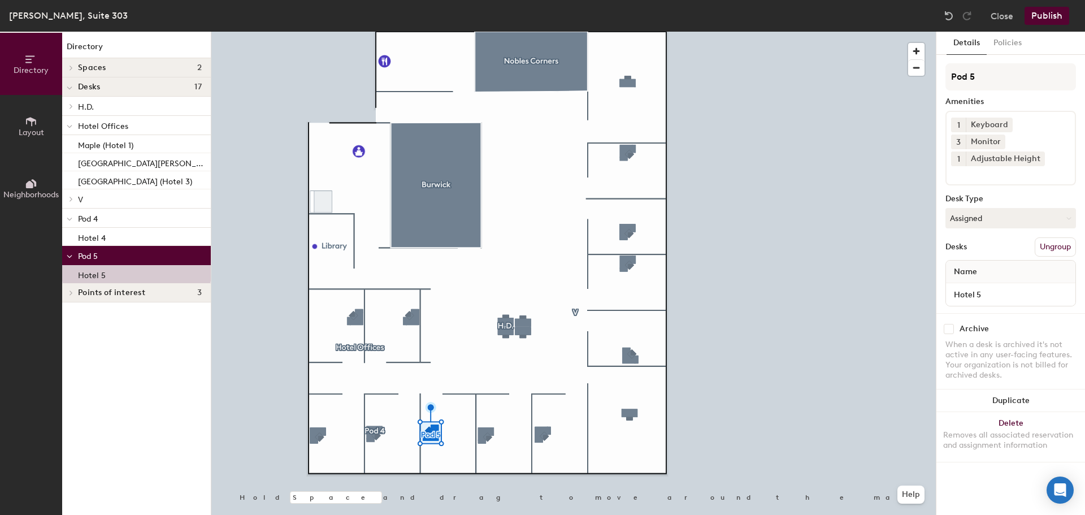
click at [910, 12] on button "Publish" at bounding box center [1046, 16] width 45 height 18
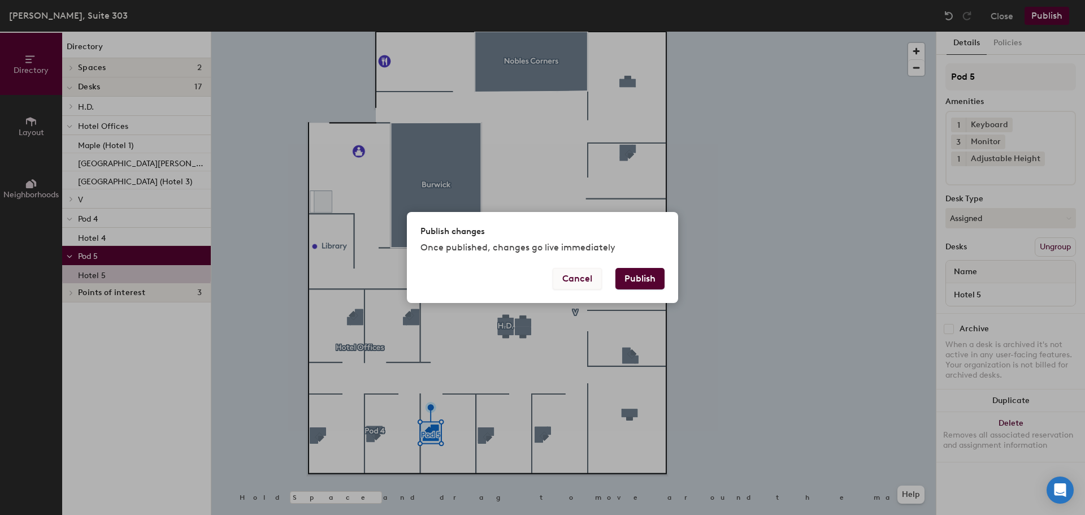
click at [583, 281] on button "Cancel" at bounding box center [577, 278] width 49 height 21
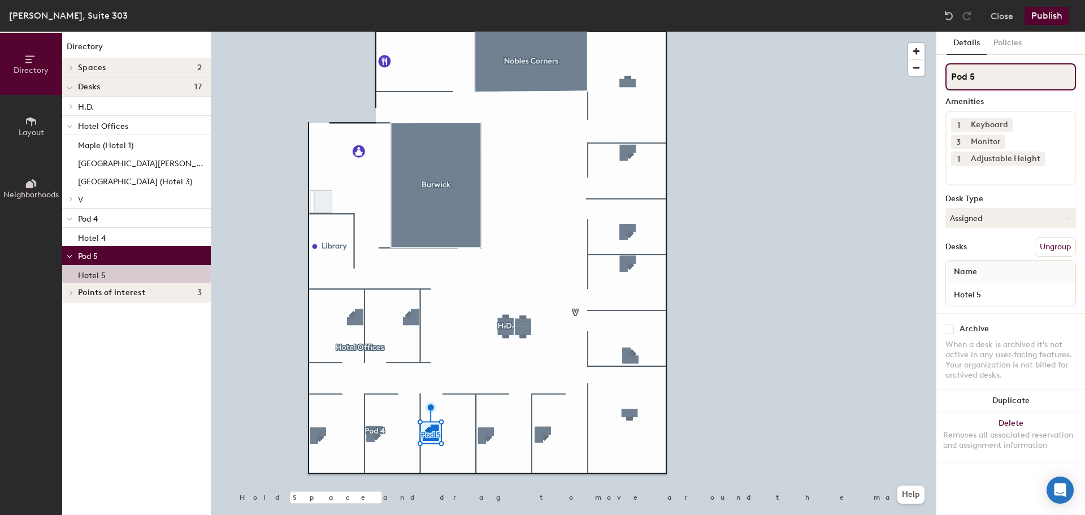
drag, startPoint x: 965, startPoint y: 75, endPoint x: 947, endPoint y: 75, distance: 17.5
click at [910, 75] on input "Pod 5" at bounding box center [1010, 76] width 131 height 27
type input "Hotel 5"
drag, startPoint x: 966, startPoint y: 78, endPoint x: 939, endPoint y: 80, distance: 26.6
click at [910, 81] on input "Pod 4" at bounding box center [1010, 76] width 131 height 27
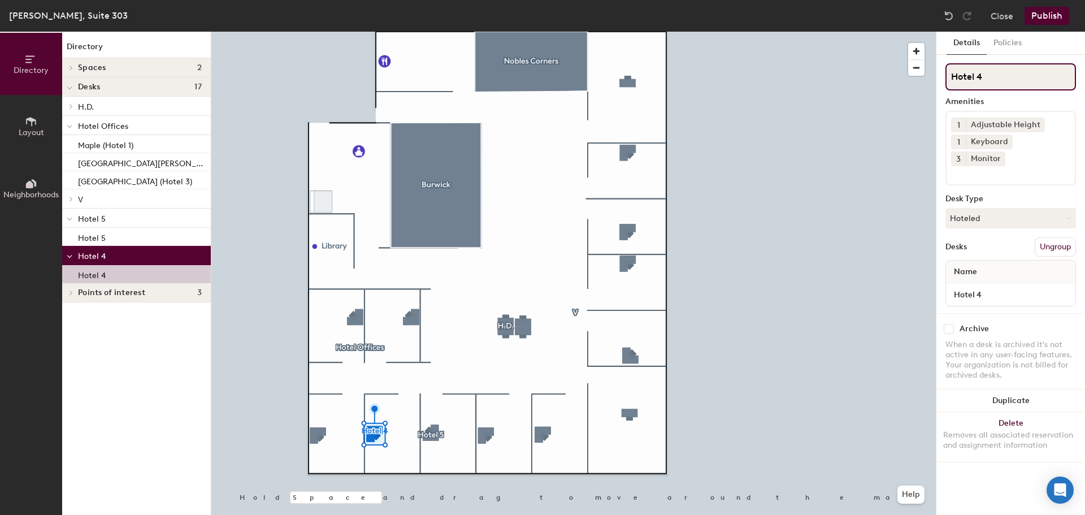
type input "Hotel 4"
click at [910, 21] on button "Publish" at bounding box center [1046, 16] width 45 height 18
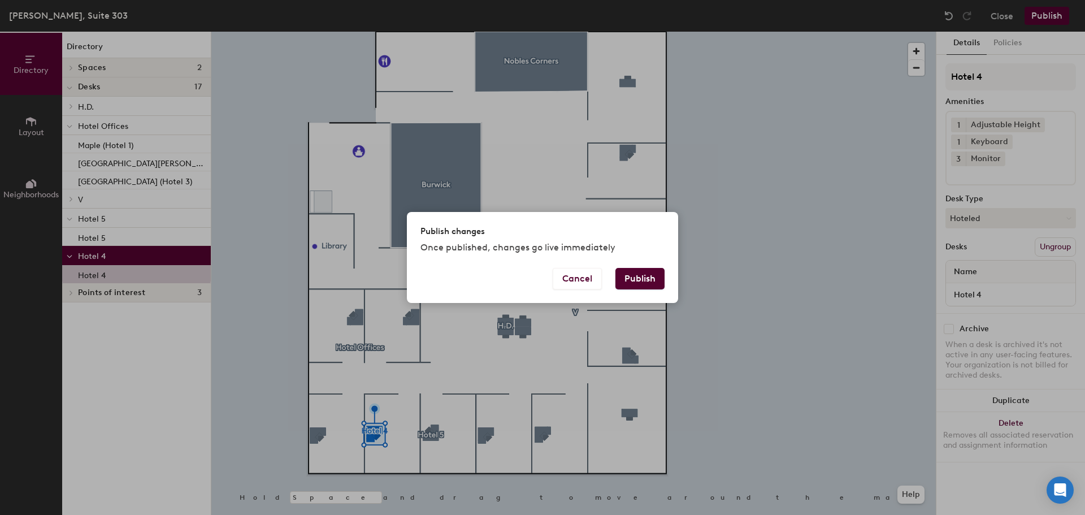
click at [650, 275] on button "Publish" at bounding box center [639, 278] width 49 height 21
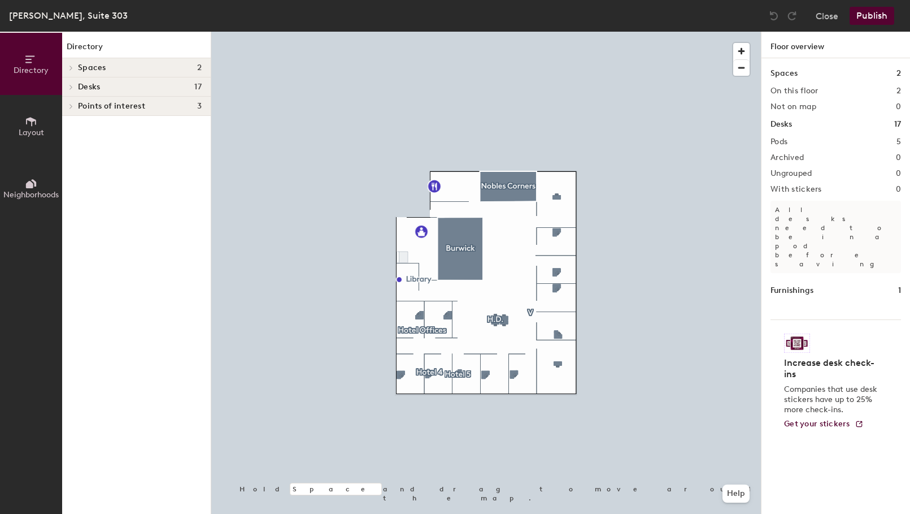
click at [75, 88] on span at bounding box center [71, 87] width 10 height 6
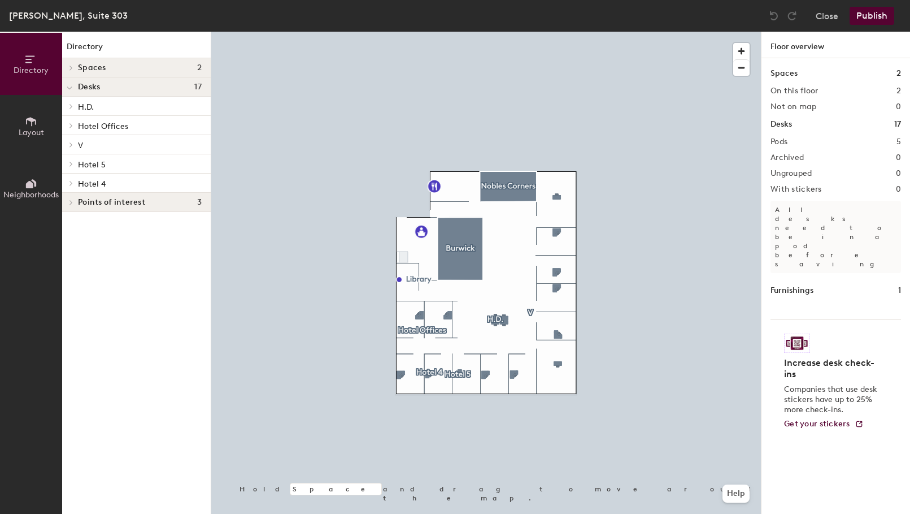
click at [98, 181] on span "Hotel 4" at bounding box center [92, 184] width 28 height 10
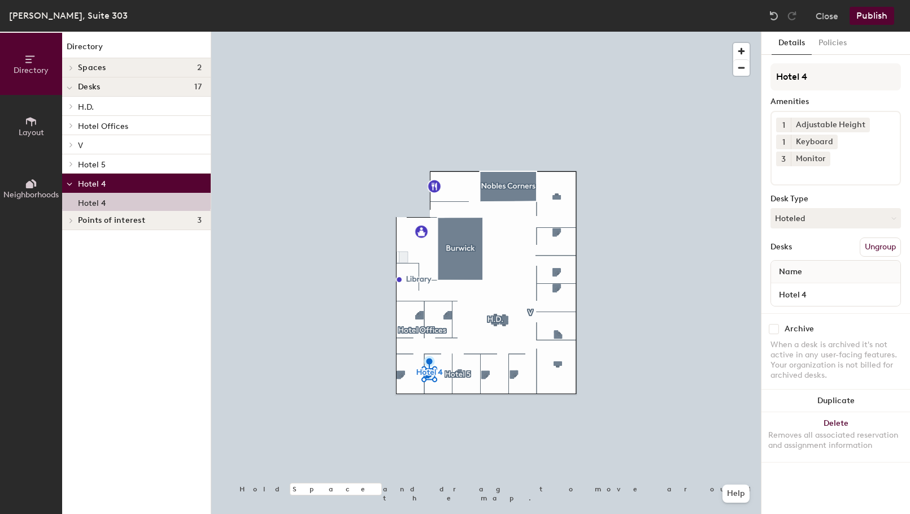
click at [101, 168] on span "Hotel 5" at bounding box center [92, 165] width 28 height 10
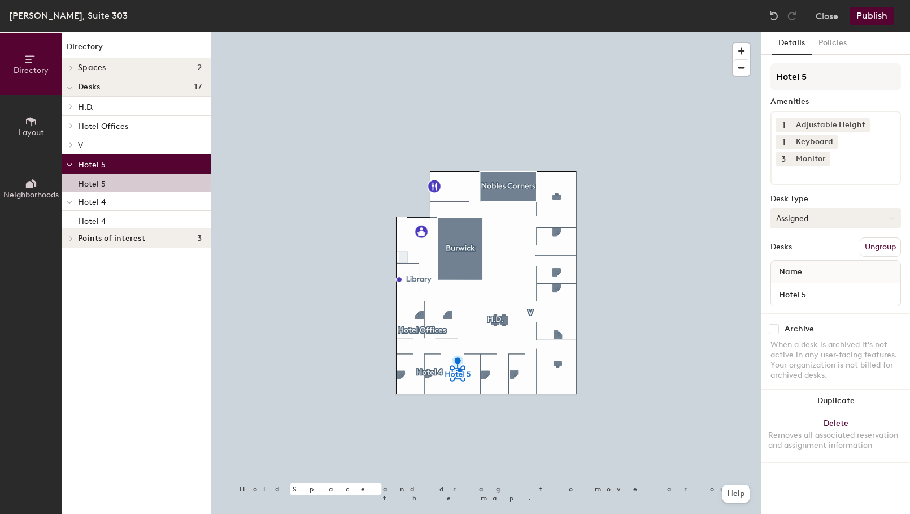
click at [881, 208] on button "Assigned" at bounding box center [836, 218] width 131 height 20
click at [812, 279] on div "Hoteled" at bounding box center [827, 287] width 113 height 17
click at [866, 15] on button "Publish" at bounding box center [872, 16] width 45 height 18
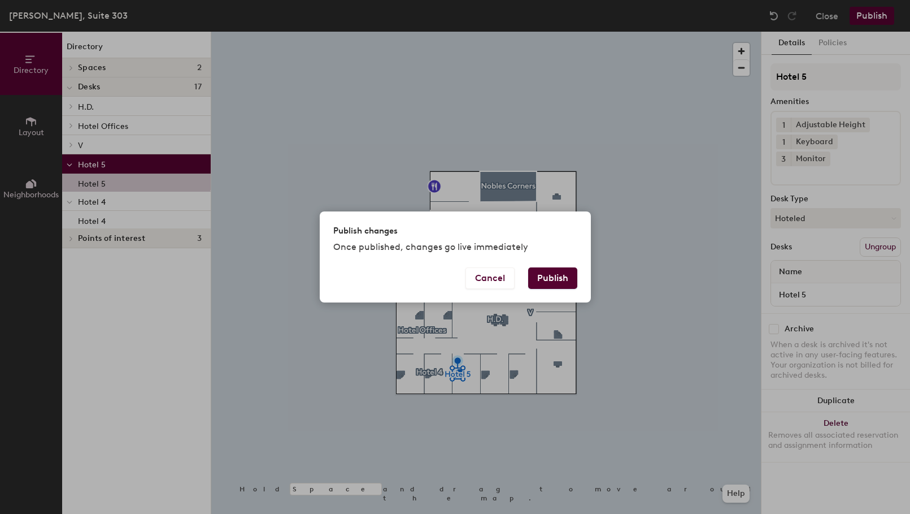
click at [559, 271] on button "Publish" at bounding box center [552, 277] width 49 height 21
